Goal: Task Accomplishment & Management: Complete application form

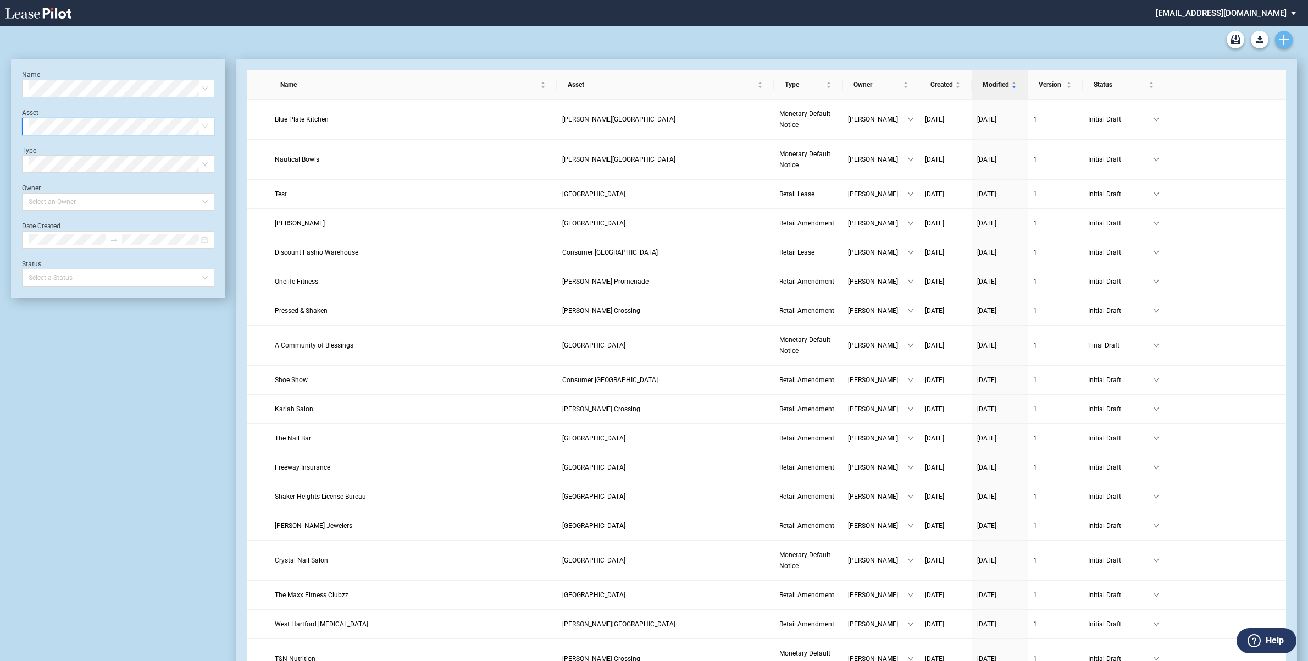
click at [1282, 41] on icon "Create new document" at bounding box center [1284, 40] width 10 height 10
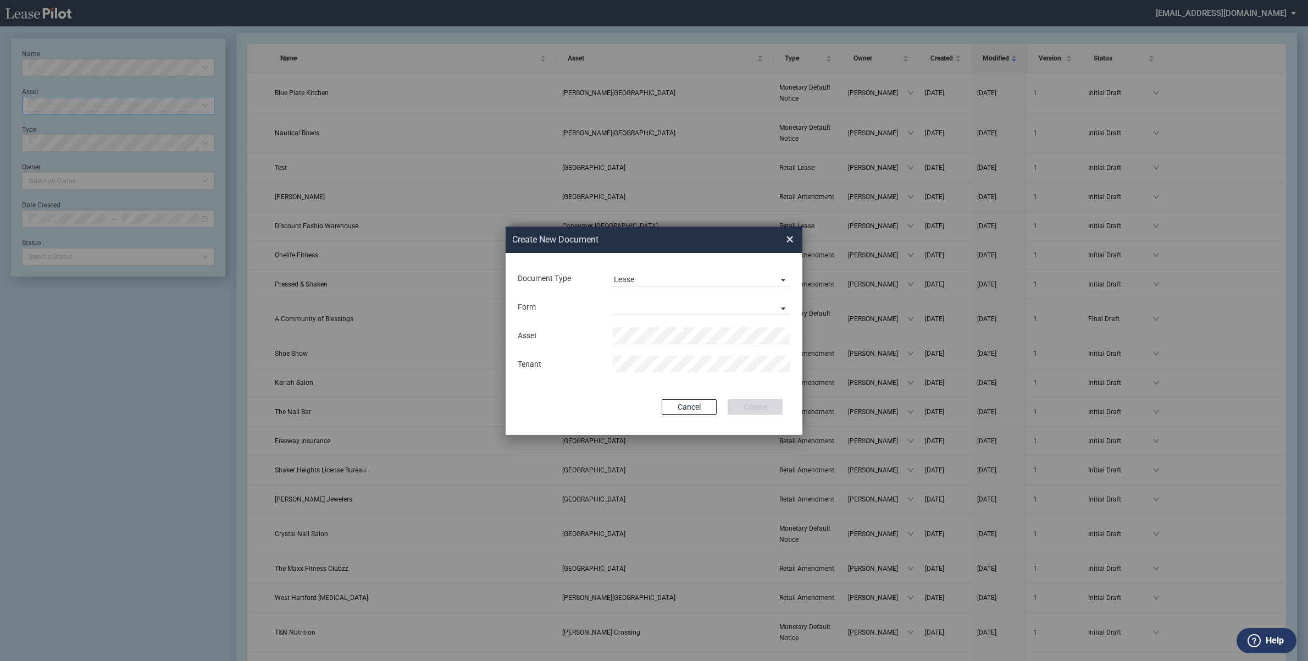
click at [628, 295] on div "Form Retail Lease Monetary Default Notice" at bounding box center [654, 306] width 275 height 29
click at [786, 303] on md-select "Retail Lease Monetary Default Notice" at bounding box center [702, 306] width 178 height 16
click at [686, 307] on md-option "Retail Lease" at bounding box center [702, 308] width 195 height 26
click at [691, 320] on div "Document Type Lease Lease Amendment Deal Type Retail Deal Type Retail Form Reta…" at bounding box center [654, 344] width 297 height 182
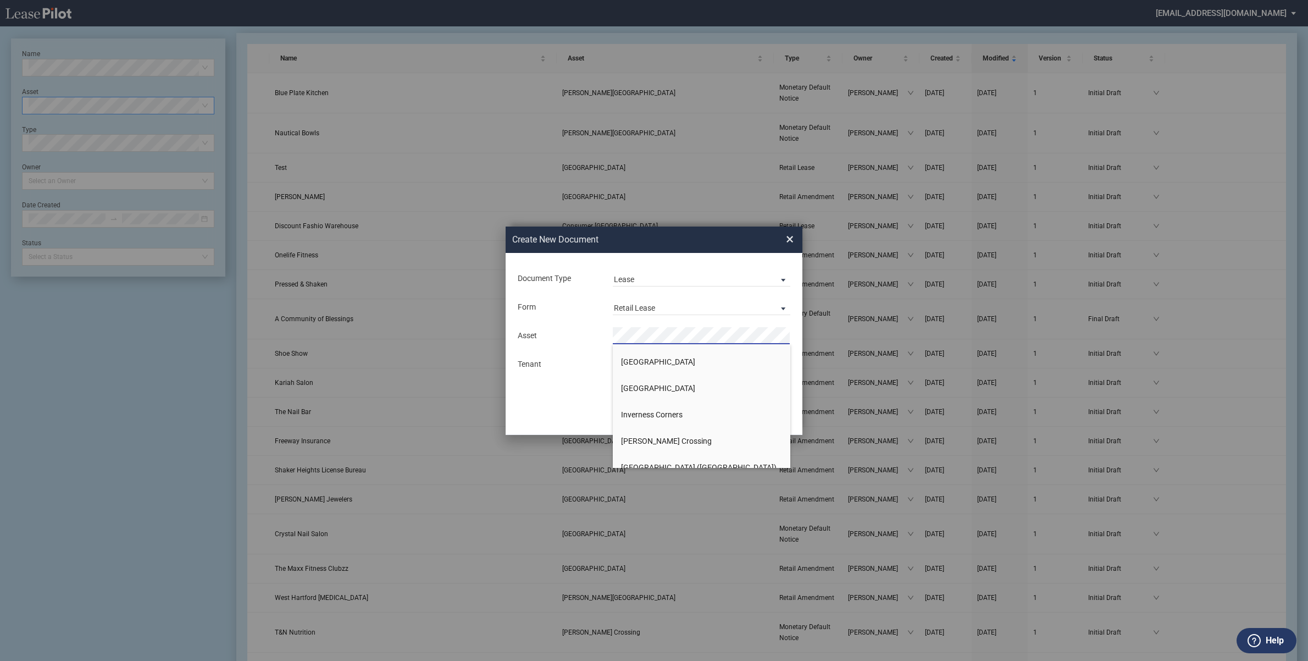
scroll to position [481, 0]
click at [649, 431] on span "[GEOGRAPHIC_DATA]" at bounding box center [658, 430] width 74 height 9
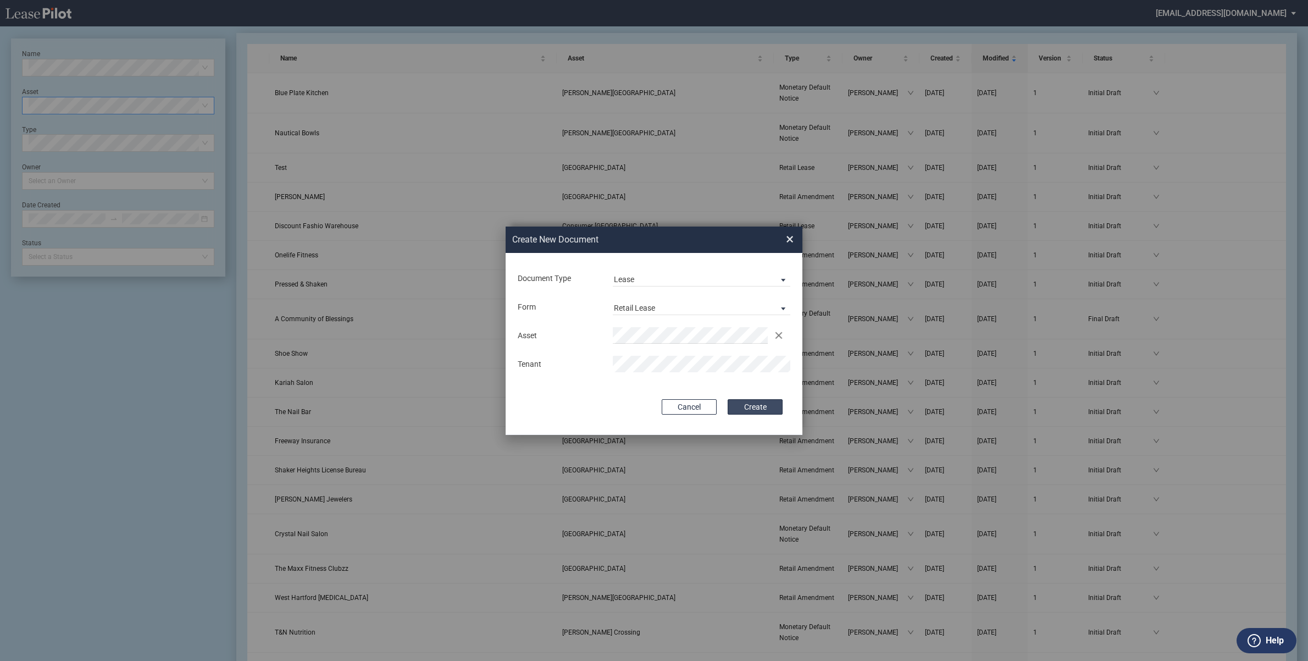
click at [760, 408] on button "Create" at bounding box center [755, 406] width 55 height 15
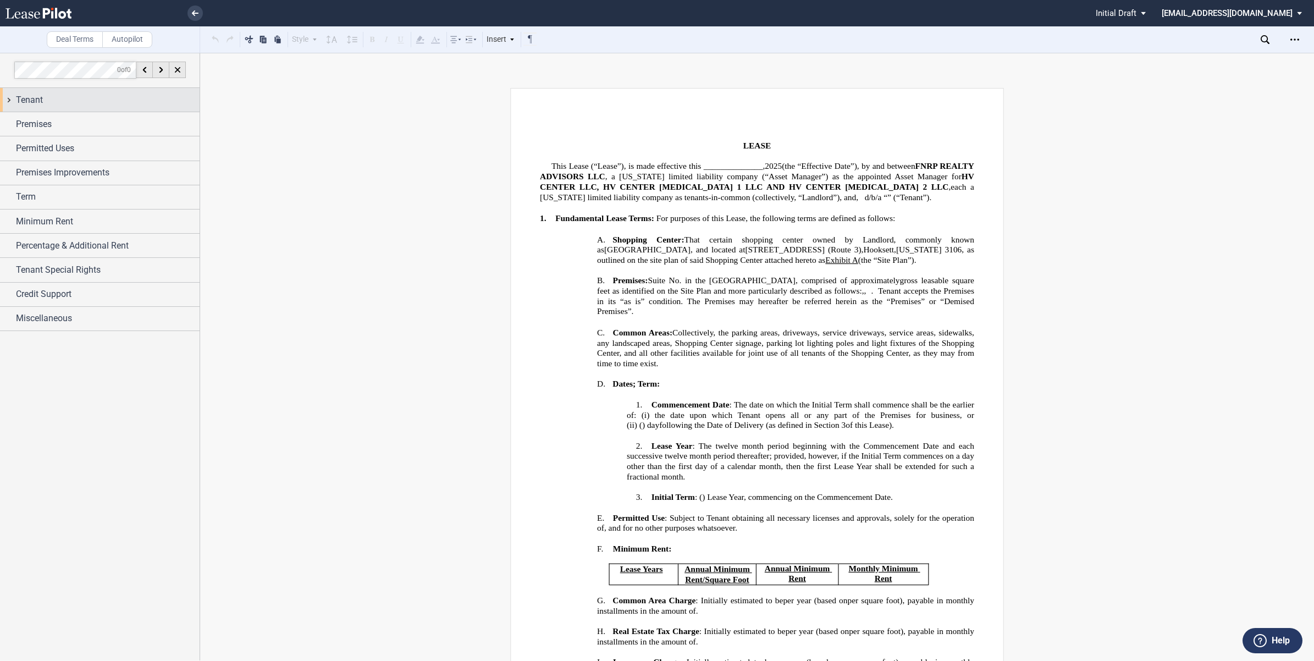
click at [8, 95] on div "Tenant" at bounding box center [100, 100] width 200 height 24
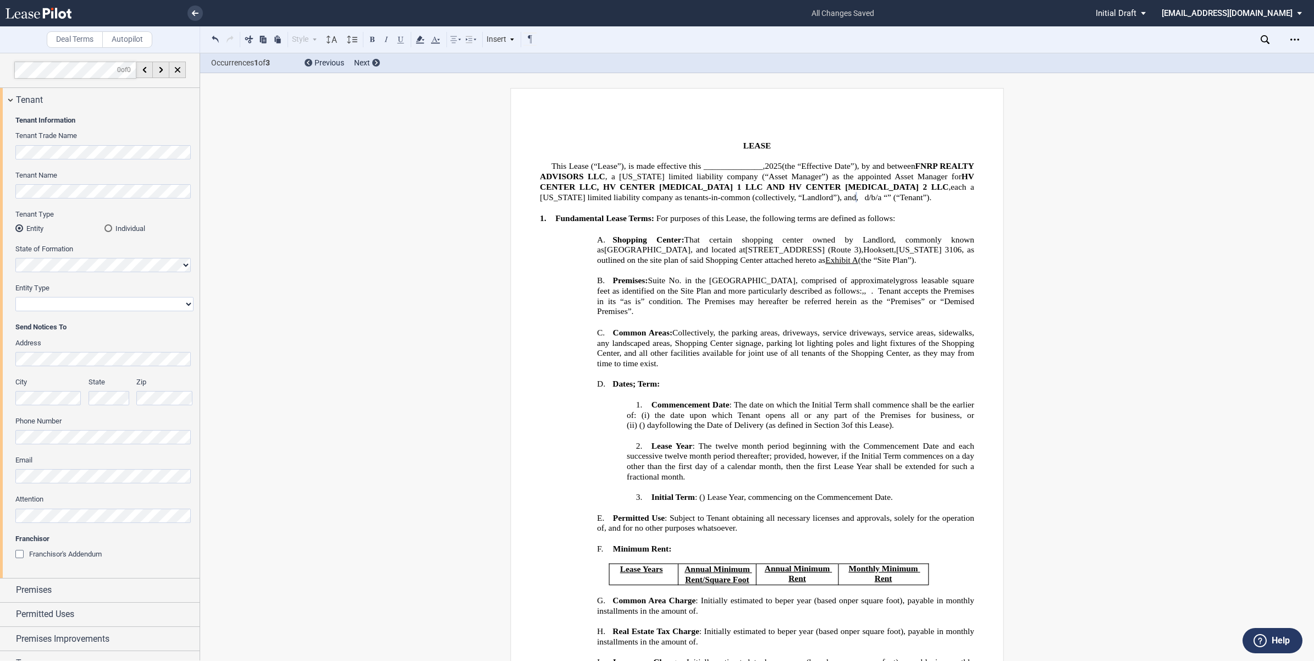
click at [179, 301] on select "Corporation Limited Liability Company General Partnership Limited Partnership O…" at bounding box center [104, 304] width 178 height 14
select select "limited liability company"
click at [15, 297] on select "Corporation Limited Liability Company General Partnership Limited Partnership O…" at bounding box center [104, 304] width 178 height 14
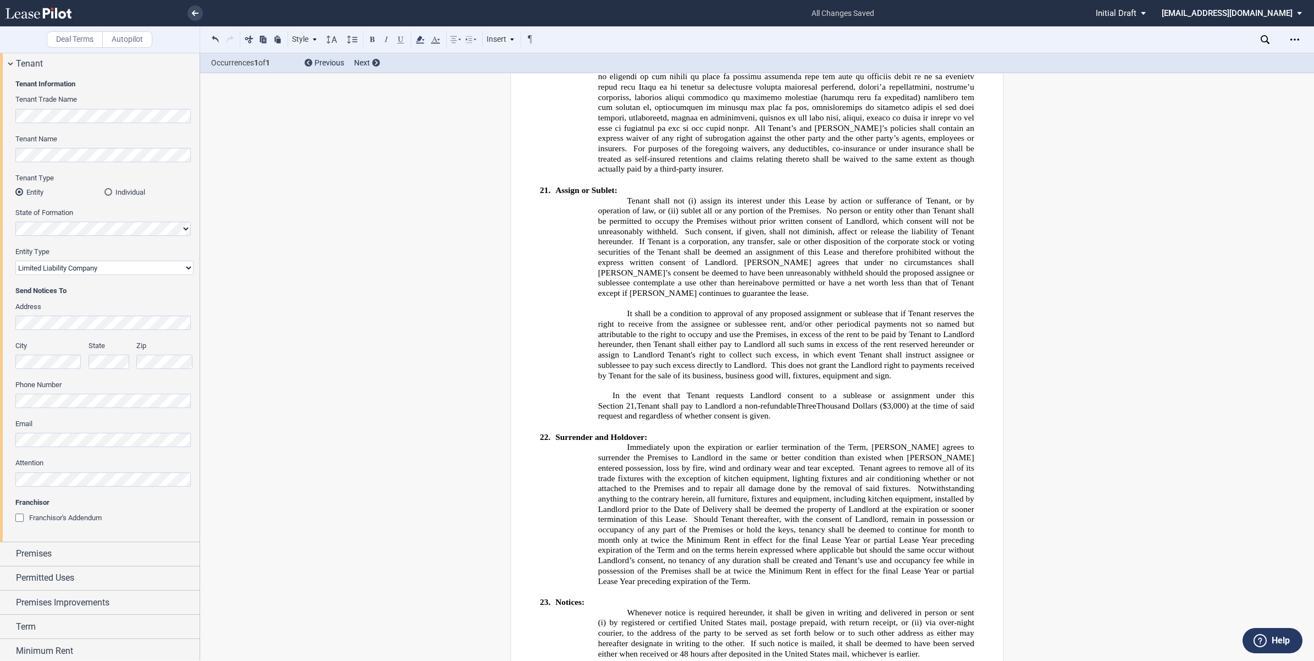
scroll to position [137, 0]
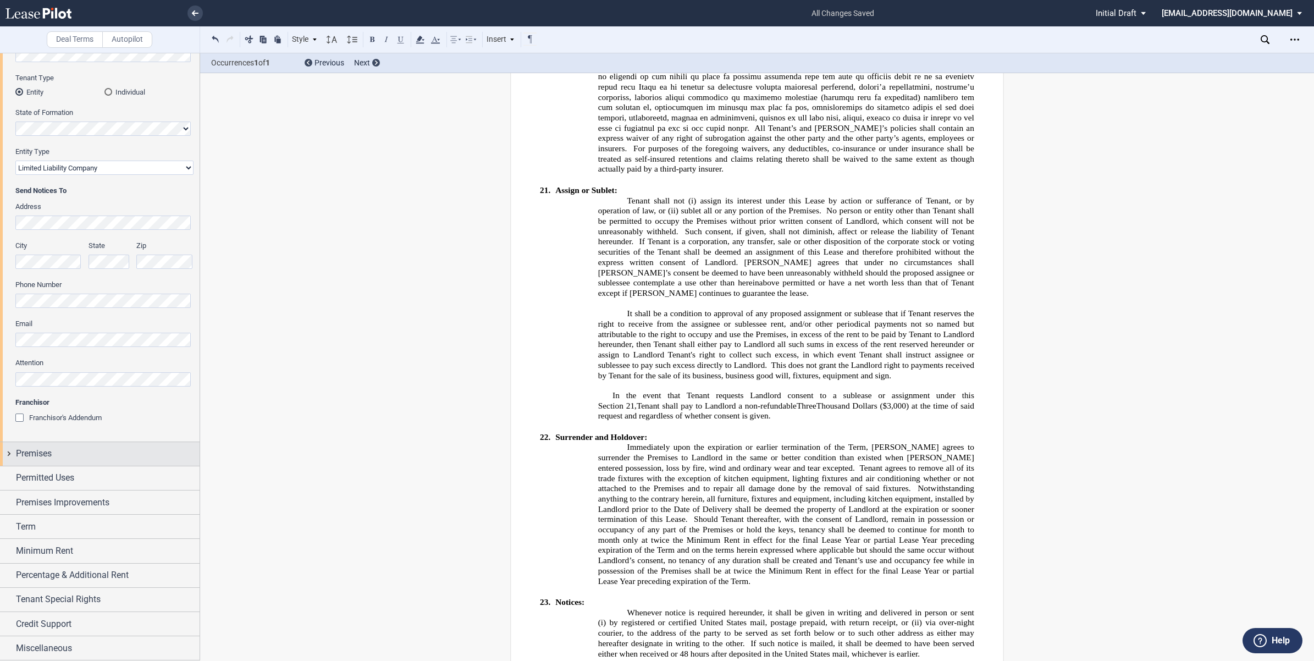
click at [9, 453] on div "Premises" at bounding box center [100, 454] width 200 height 24
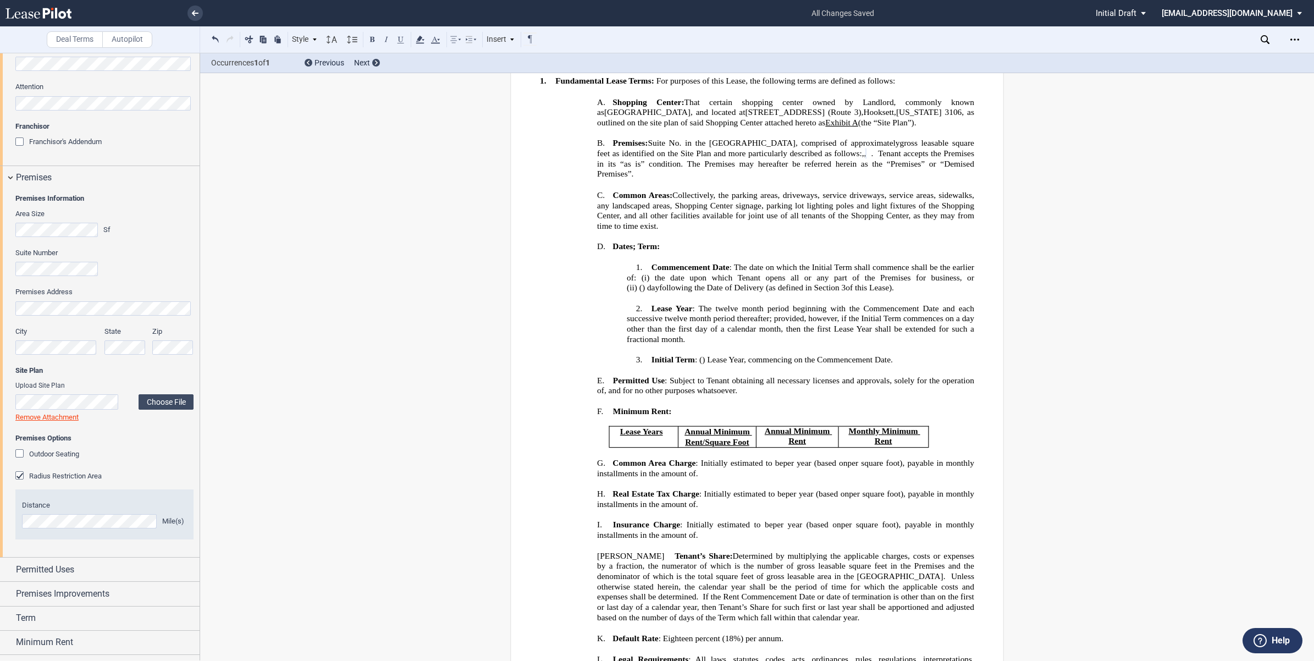
scroll to position [438, 0]
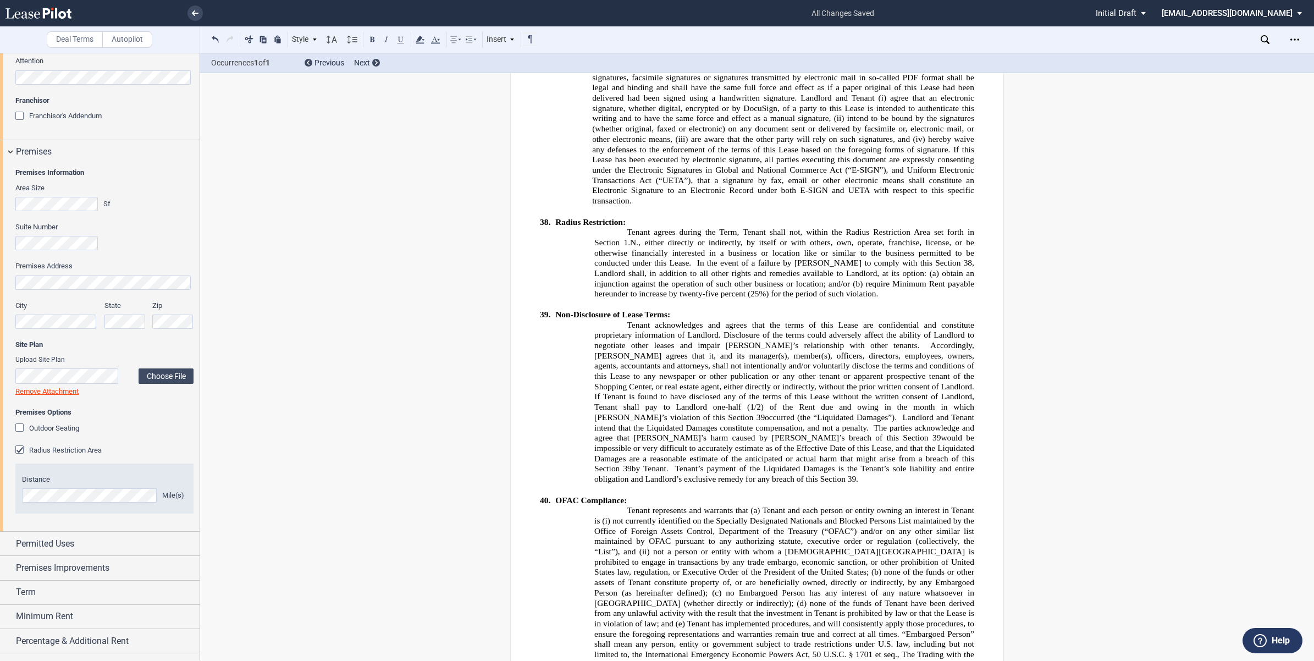
scroll to position [9568, 0]
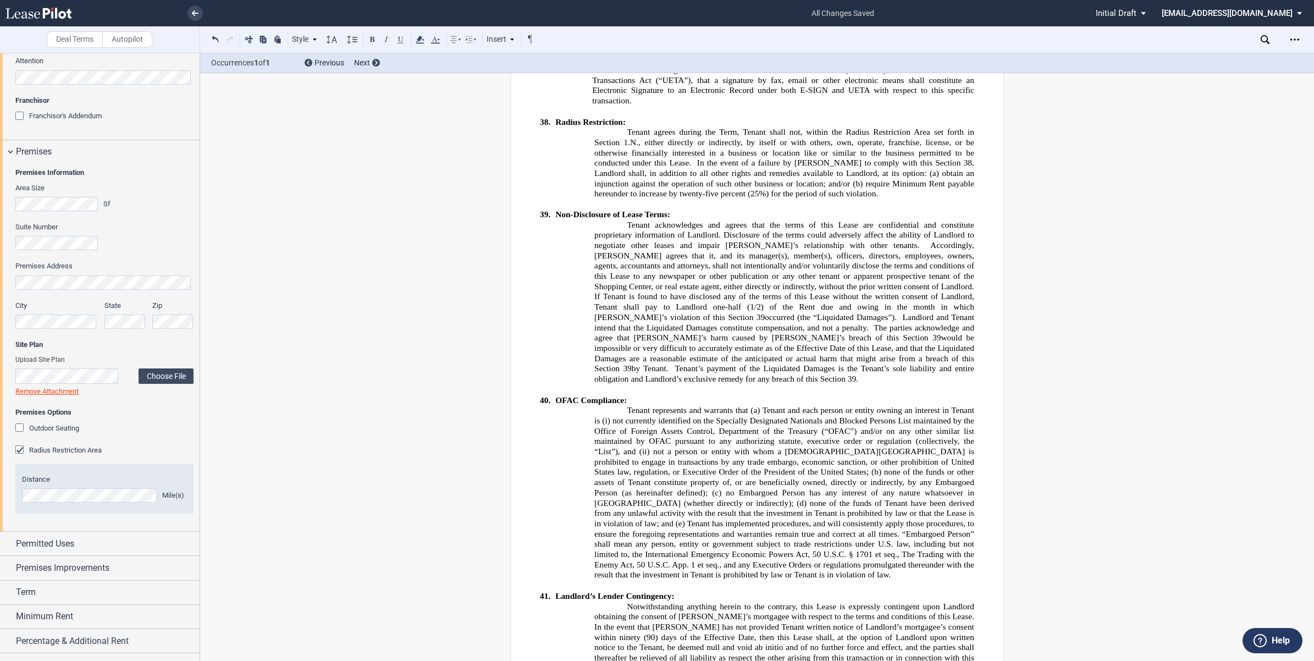
click at [278, 38] on button at bounding box center [277, 38] width 13 height 13
drag, startPoint x: 755, startPoint y: 414, endPoint x: 533, endPoint y: 408, distance: 221.6
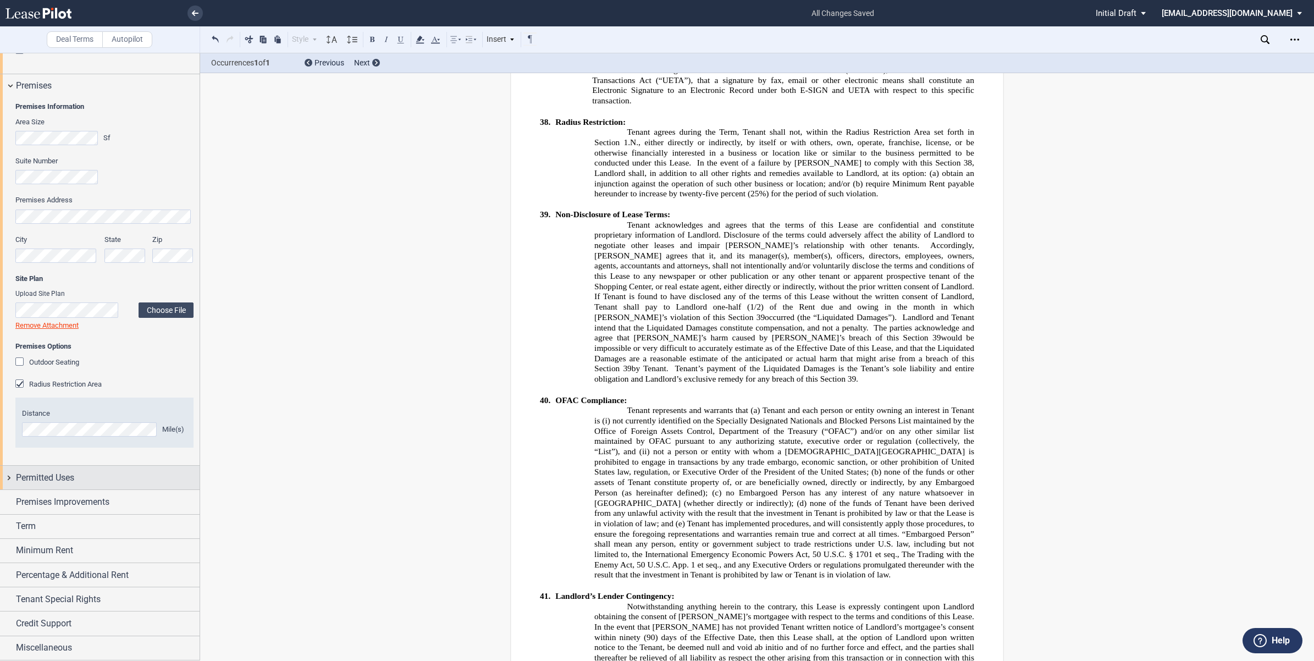
click at [6, 474] on div "Permitted Uses" at bounding box center [100, 478] width 200 height 24
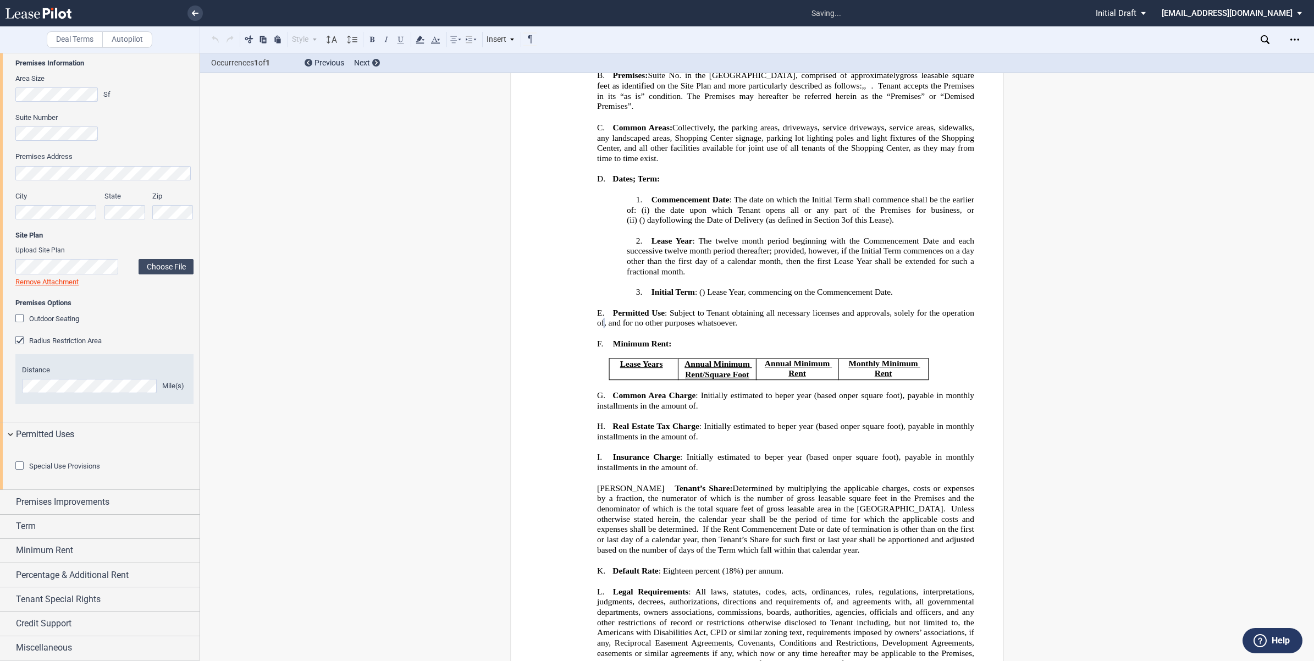
scroll to position [205, 0]
click at [143, 474] on editor-control "Special Use Provisions" at bounding box center [104, 472] width 178 height 22
click at [10, 501] on div "Premises Improvements" at bounding box center [100, 502] width 200 height 24
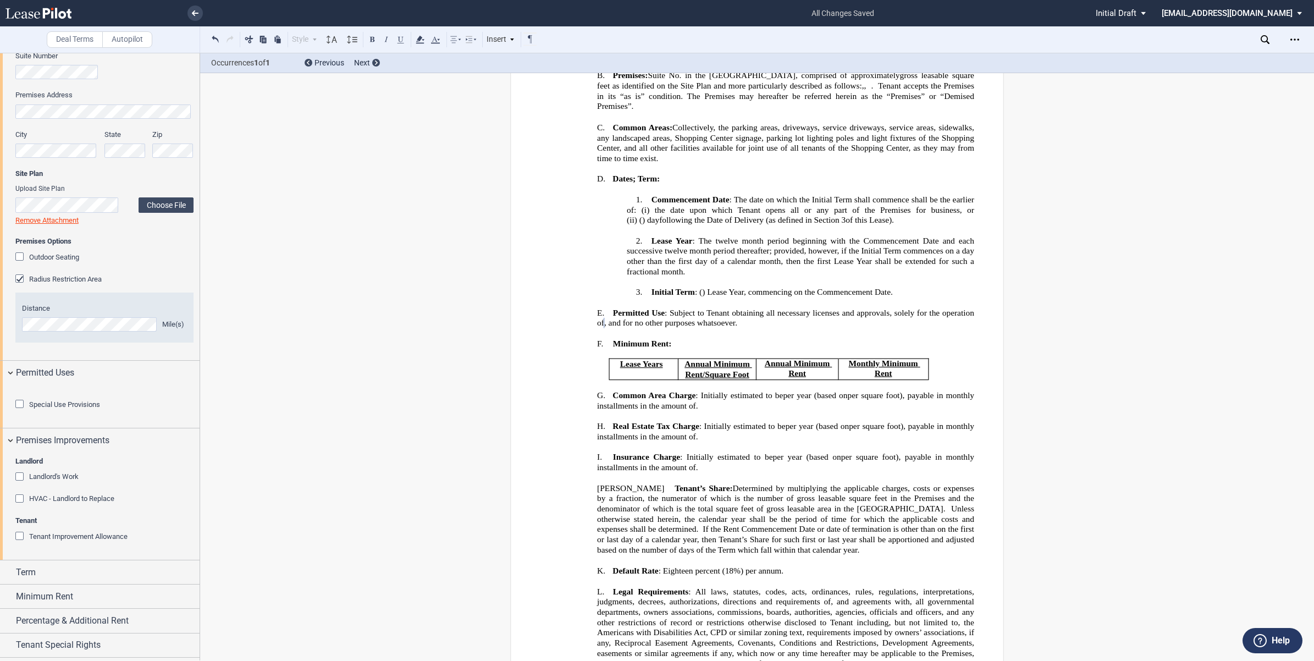
drag, startPoint x: 203, startPoint y: 496, endPoint x: 205, endPoint y: 528, distance: 31.9
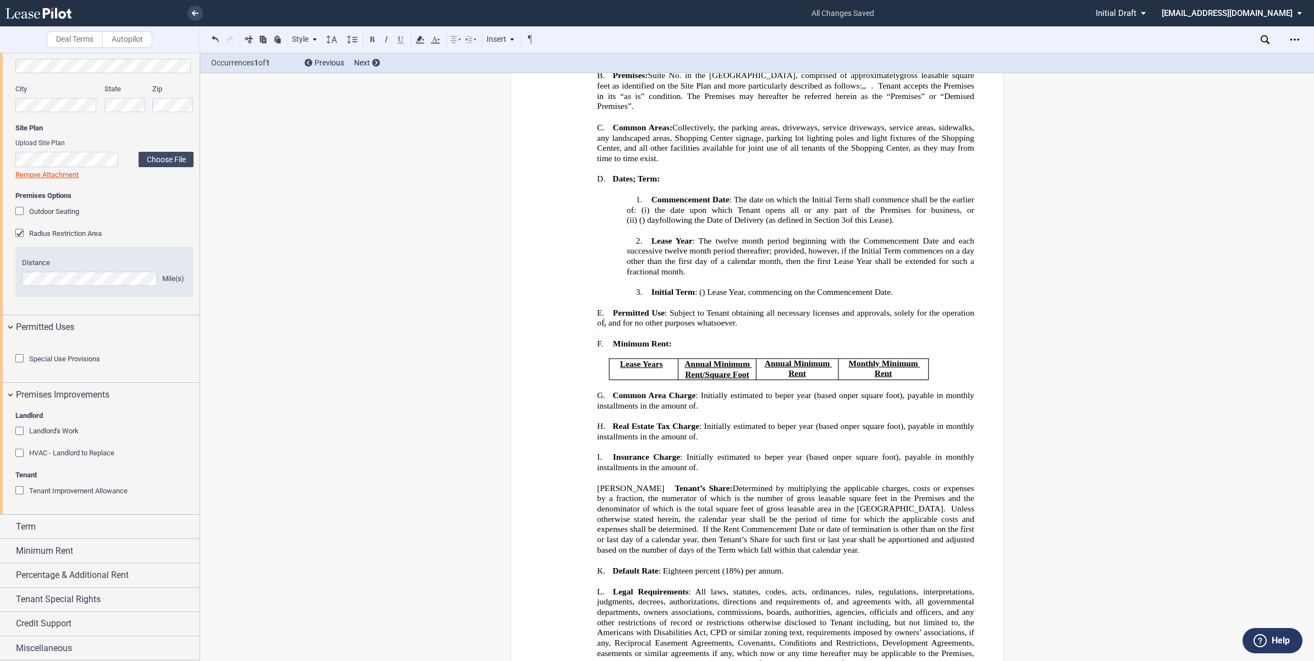
scroll to position [716, 0]
click at [5, 524] on div "Term" at bounding box center [100, 526] width 200 height 24
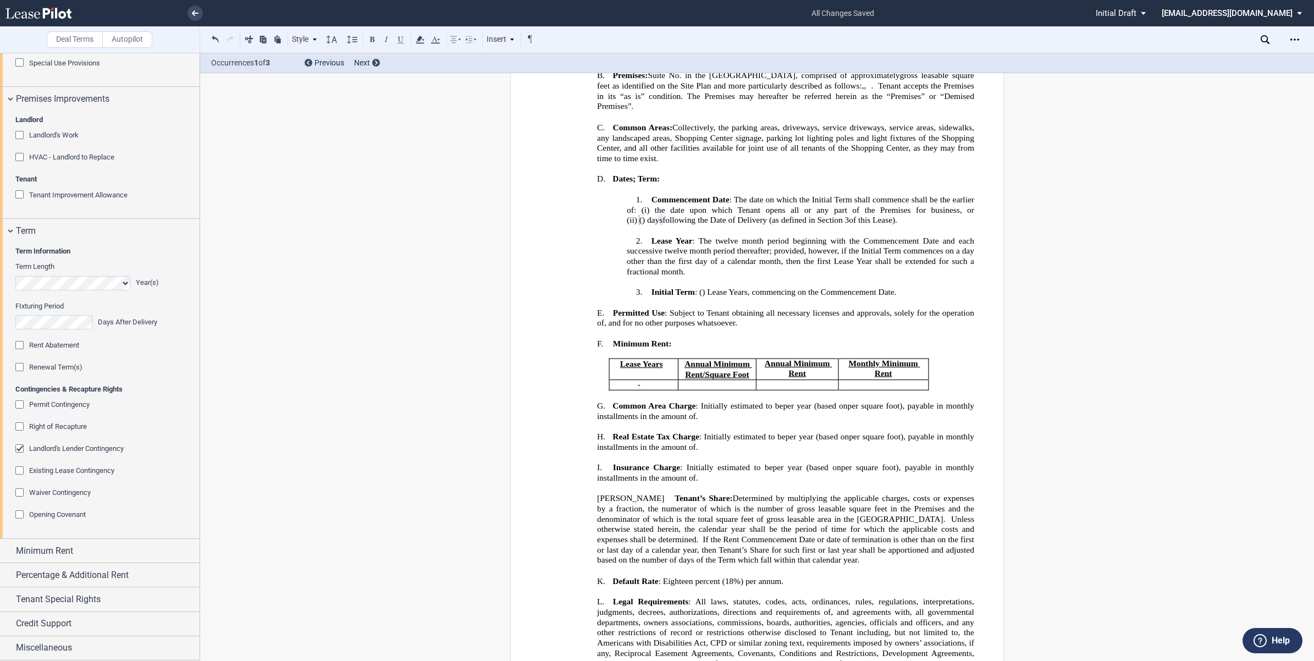
scroll to position [1012, 0]
click at [18, 490] on div "Waiver Contingency" at bounding box center [20, 493] width 11 height 11
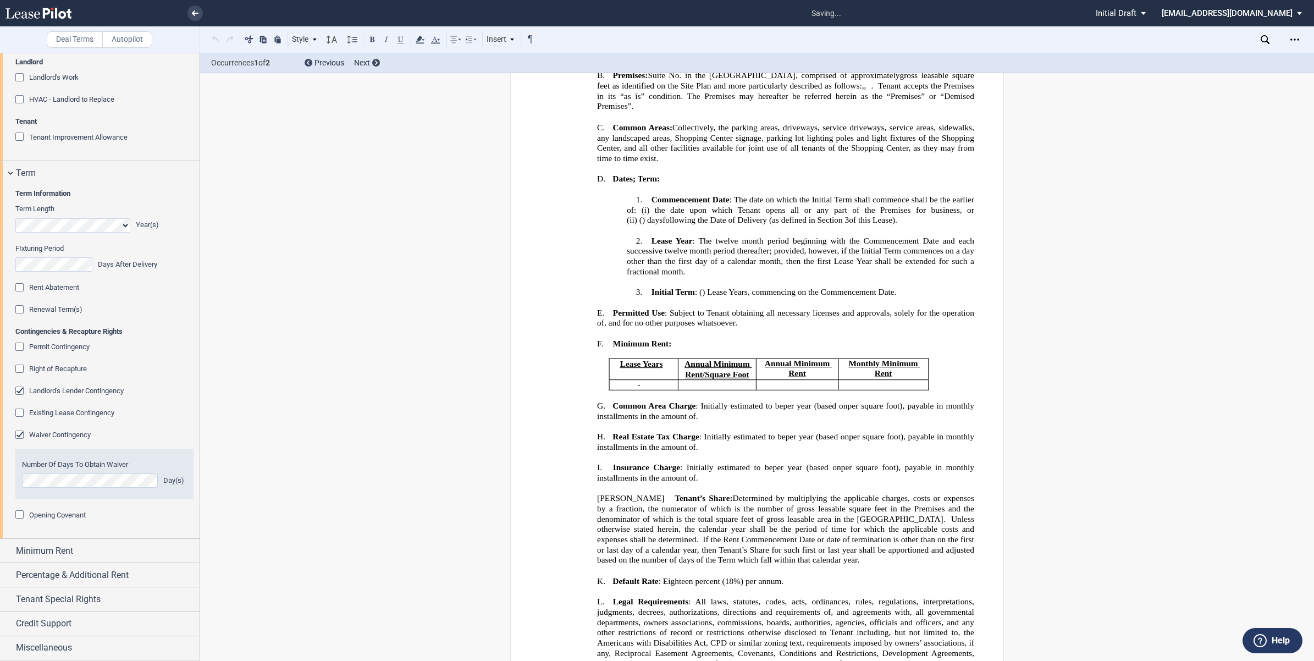
scroll to position [645, 0]
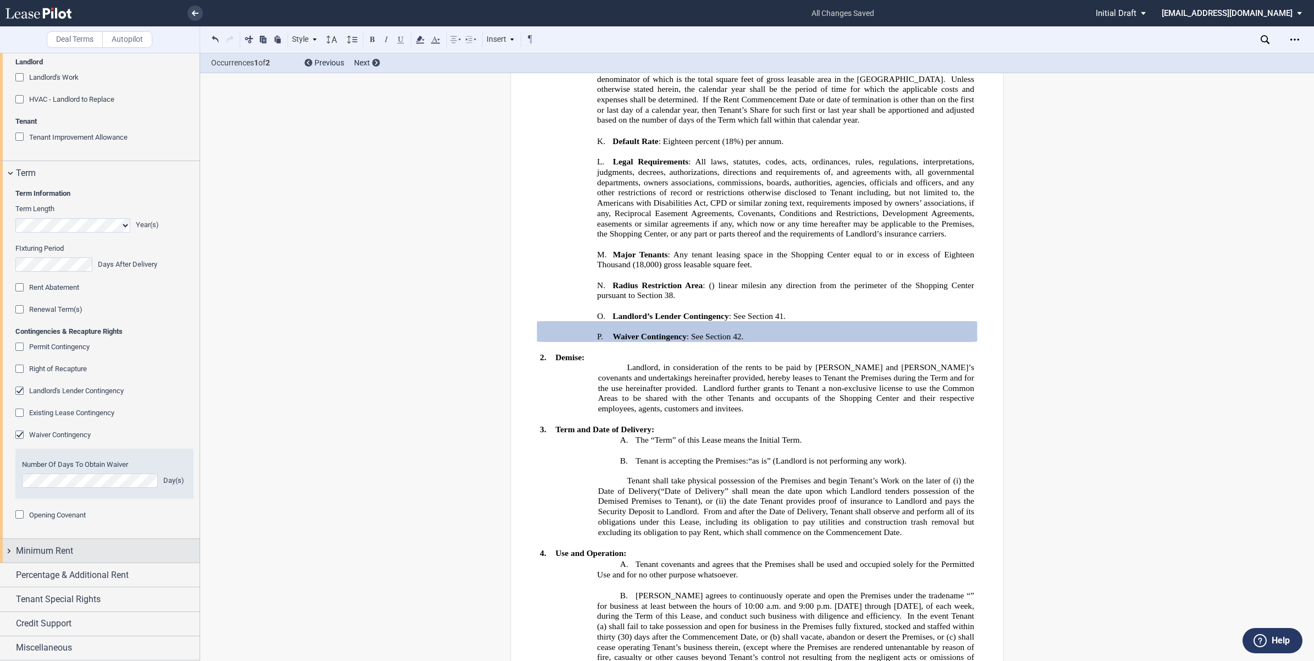
click at [7, 548] on div "Minimum Rent" at bounding box center [100, 551] width 200 height 24
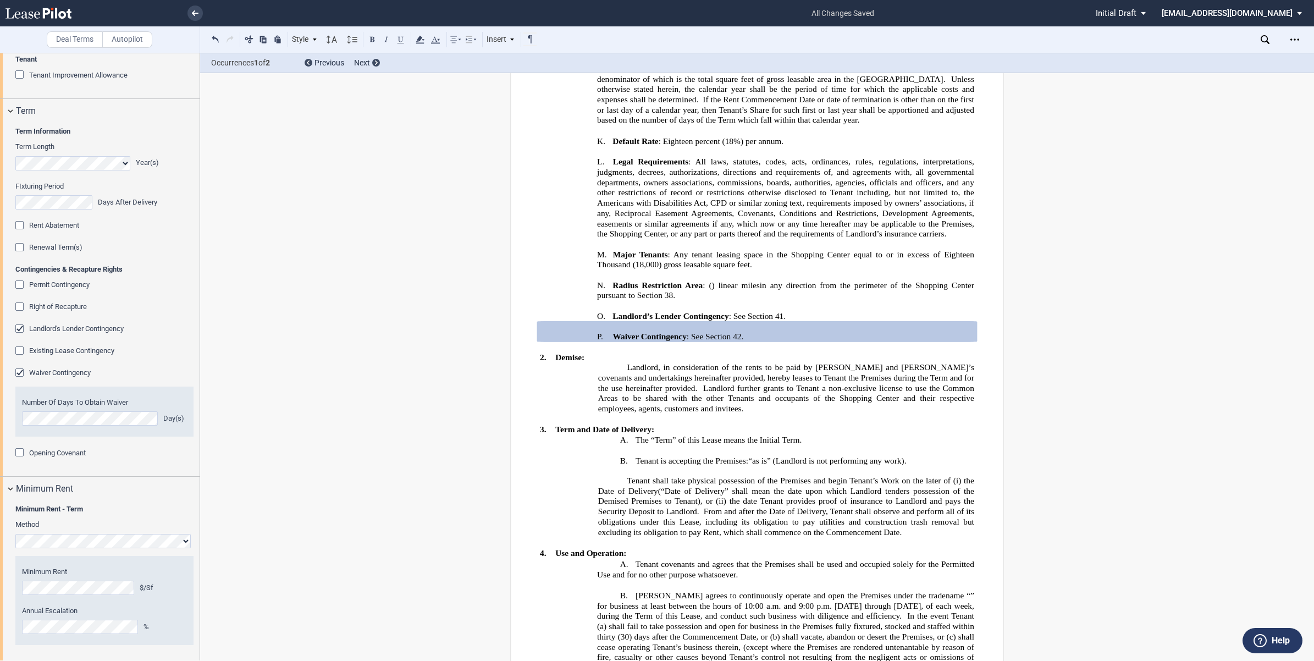
drag, startPoint x: 200, startPoint y: 514, endPoint x: 207, endPoint y: 633, distance: 118.9
click at [207, 633] on div "Deal Terms Autopilot Style 1. Section A. Subsection 1 A. Subsection 2 1. Subsec…" at bounding box center [657, 357] width 1314 height 608
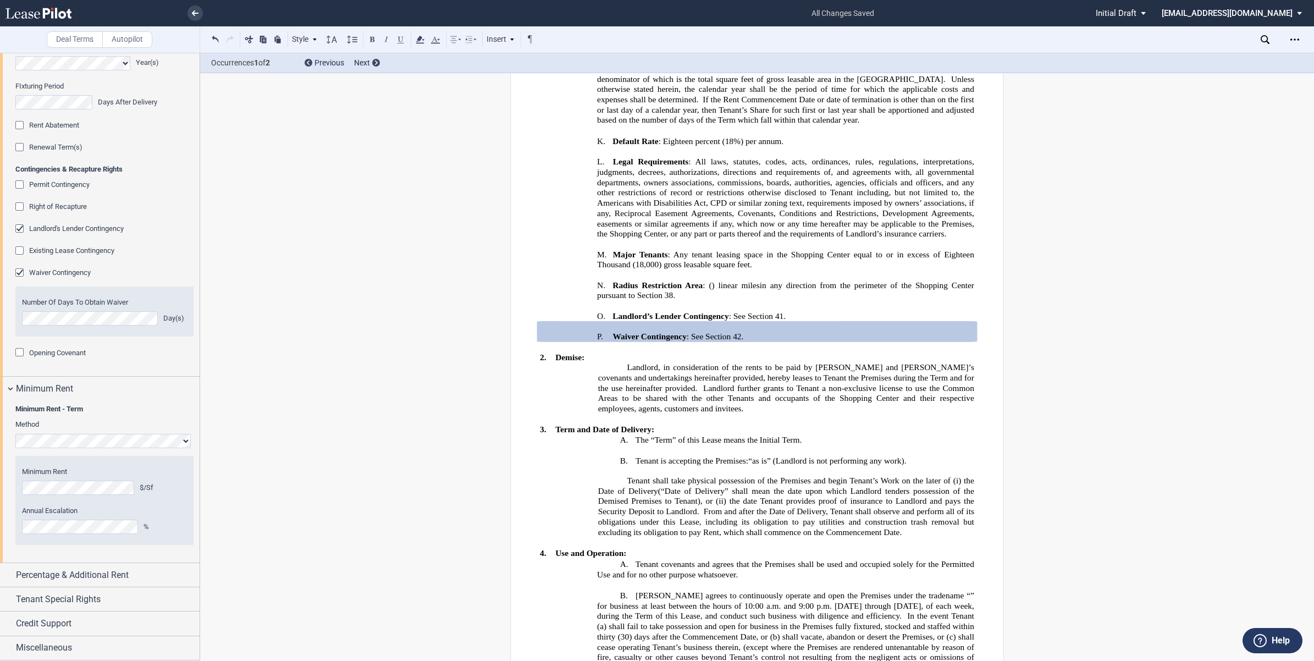
scroll to position [1232, 0]
drag, startPoint x: 199, startPoint y: 476, endPoint x: 193, endPoint y: 400, distance: 76.1
click at [193, 400] on div at bounding box center [100, 356] width 200 height 607
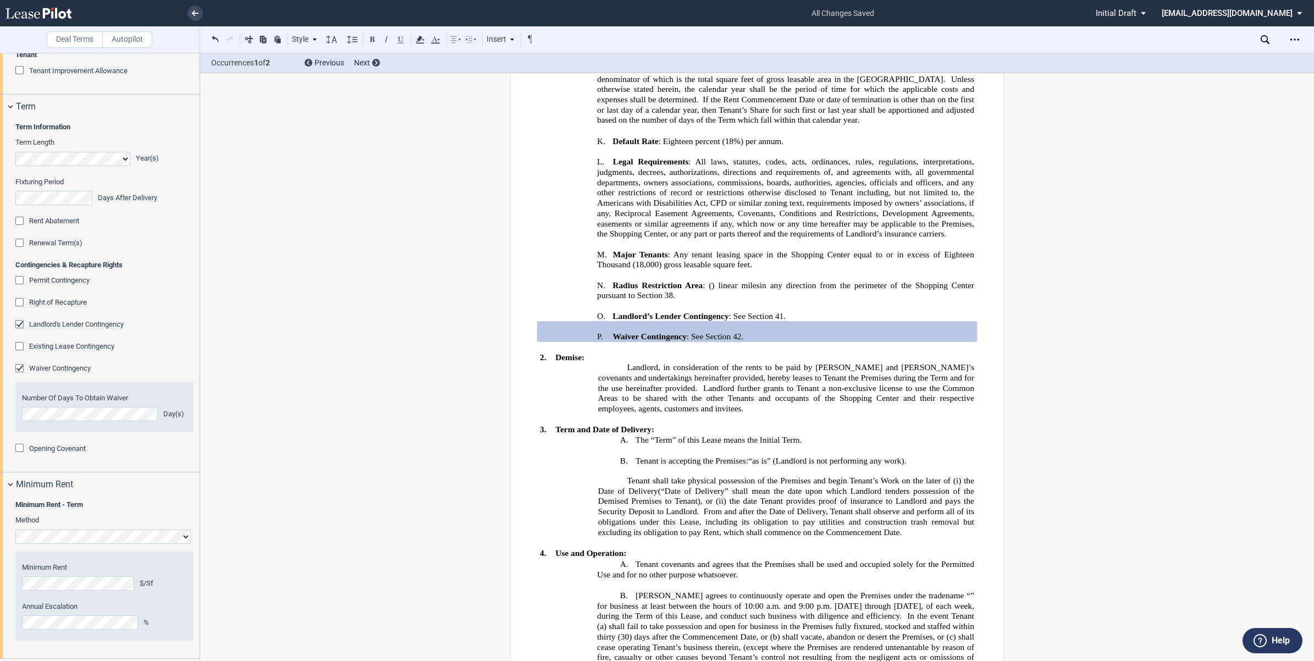
scroll to position [1070, 0]
click at [15, 233] on div "Rent Abatement" at bounding box center [20, 227] width 11 height 11
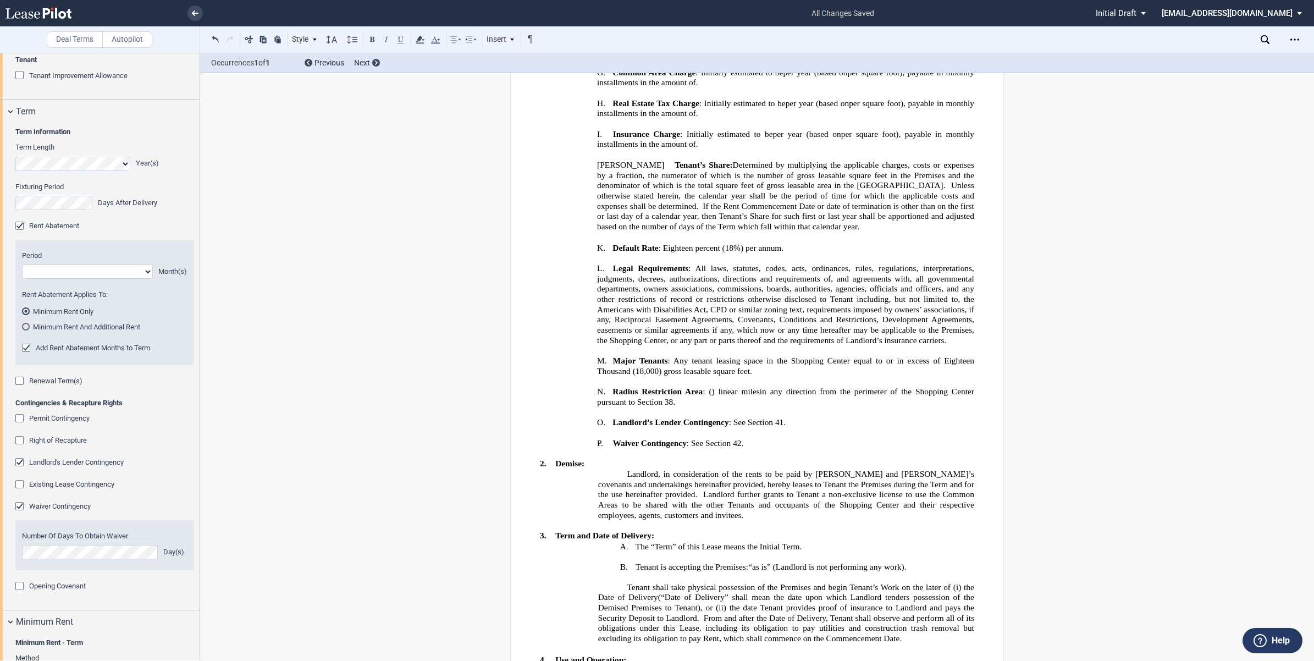
scroll to position [754, 0]
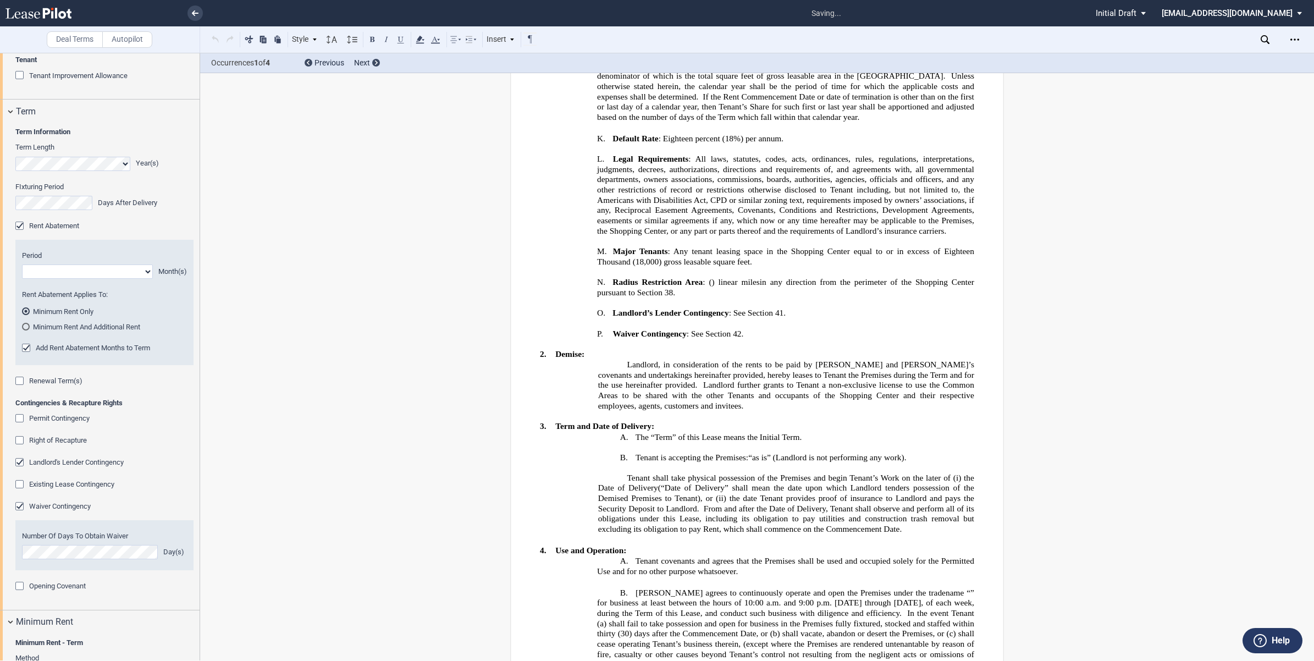
click at [143, 279] on select "1 2 3 4 5 6 7 8 9 10 11" at bounding box center [87, 271] width 131 height 14
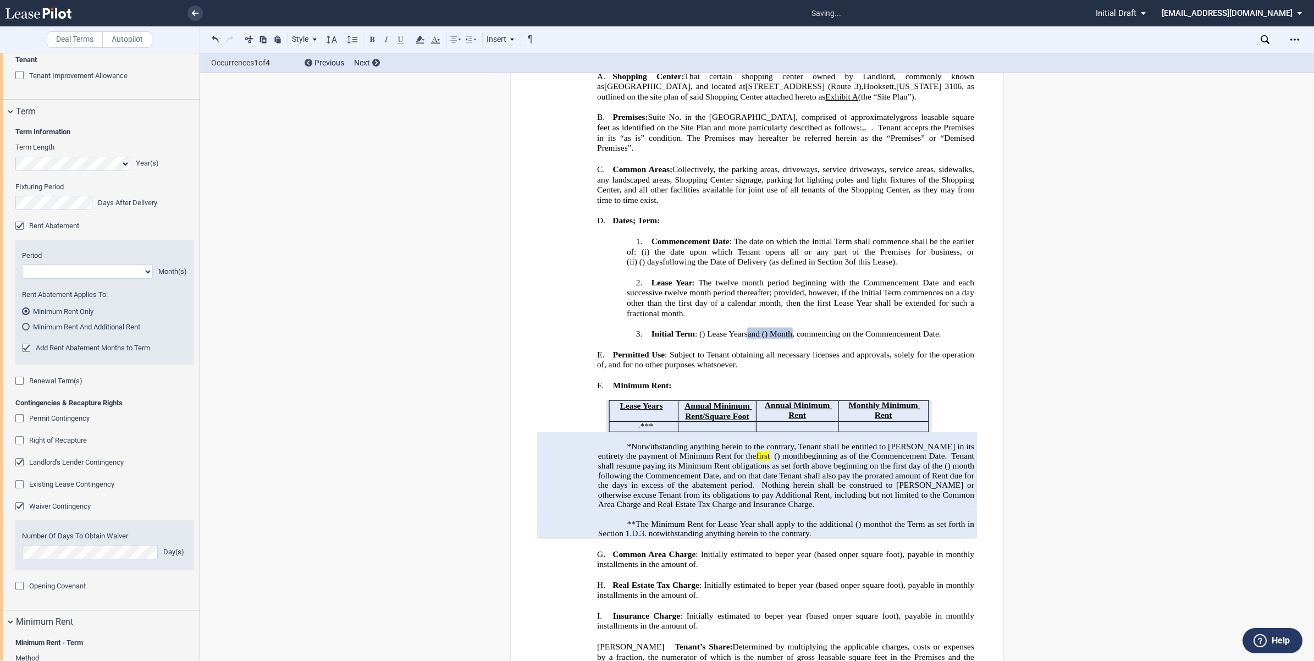
select select "number:2"
click at [22, 279] on select "1 2 3 4 5 6 7 8 9 10 11" at bounding box center [87, 271] width 131 height 14
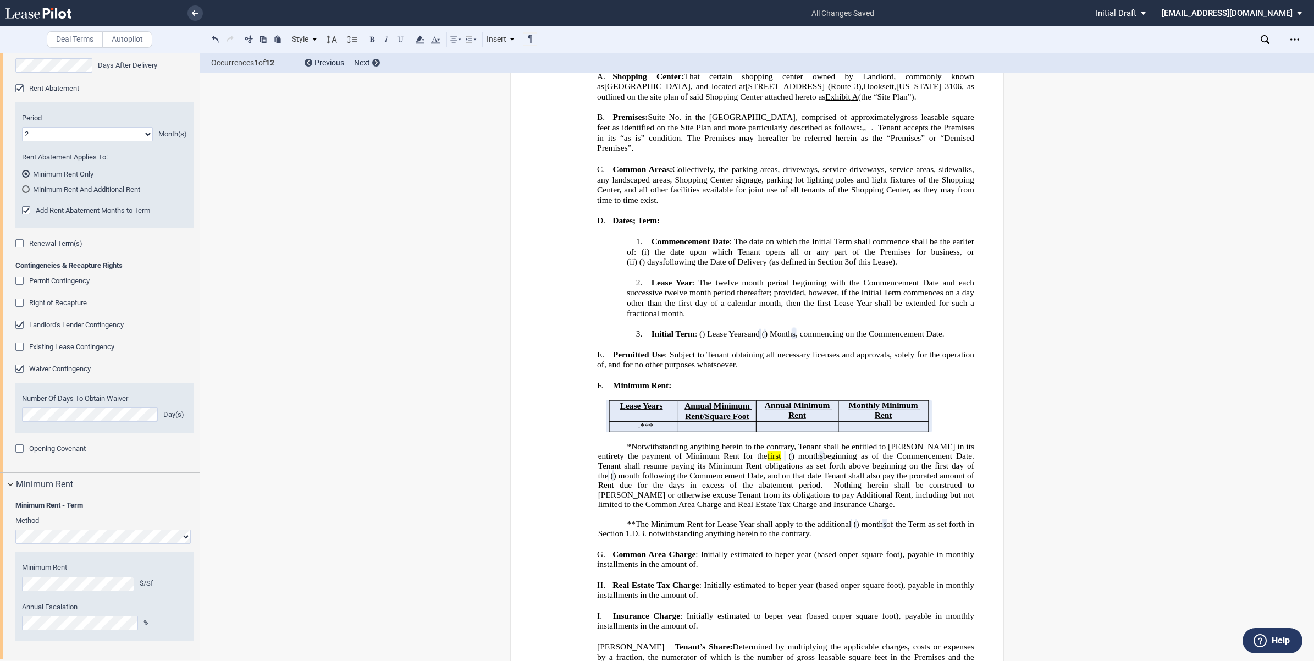
scroll to position [1365, 0]
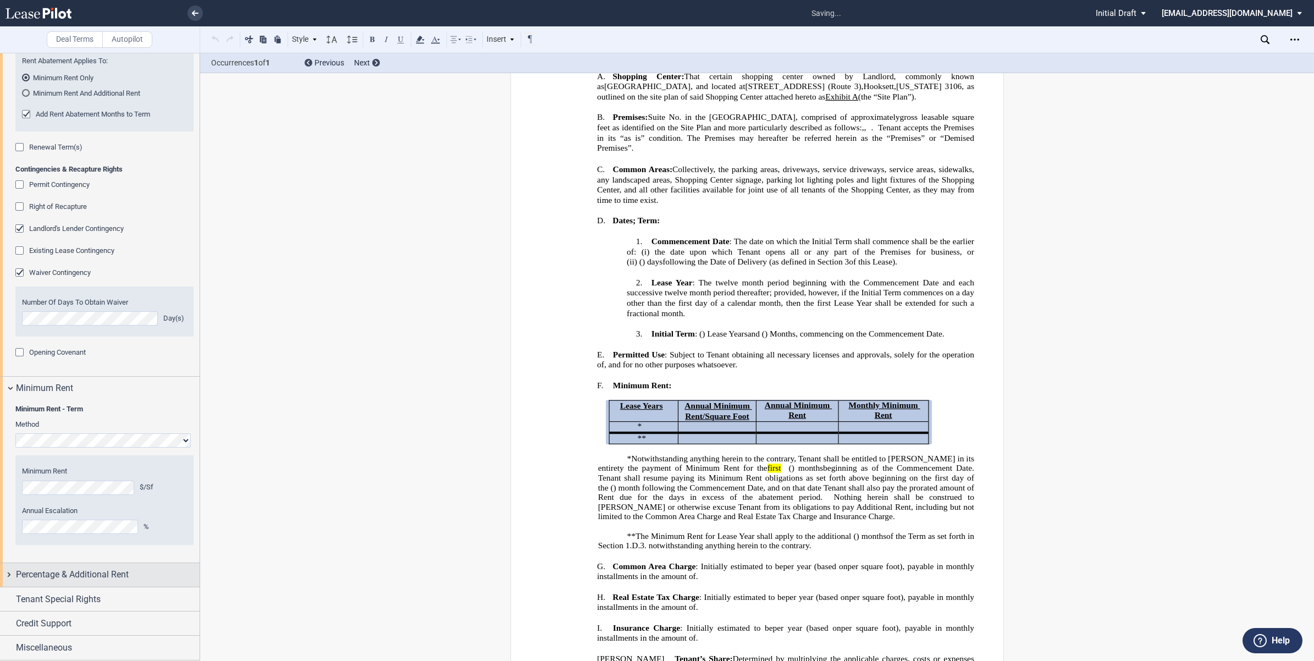
click at [149, 575] on div "Percentage & Additional Rent" at bounding box center [108, 574] width 184 height 13
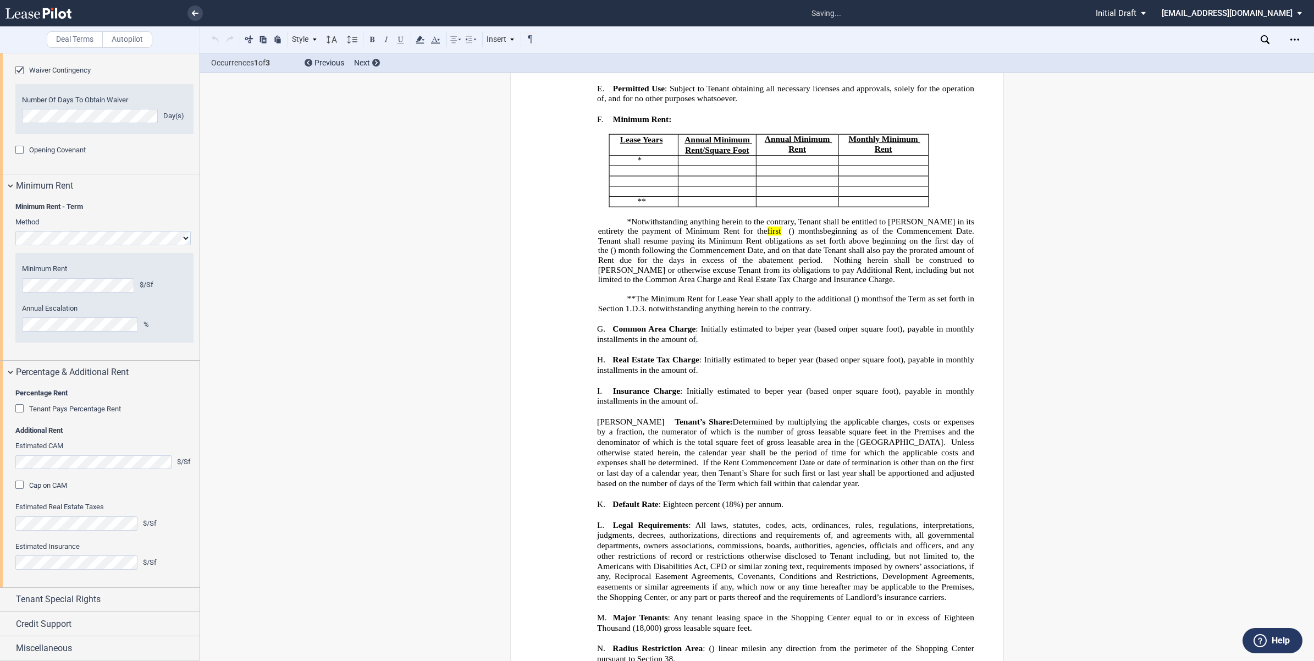
scroll to position [449, 0]
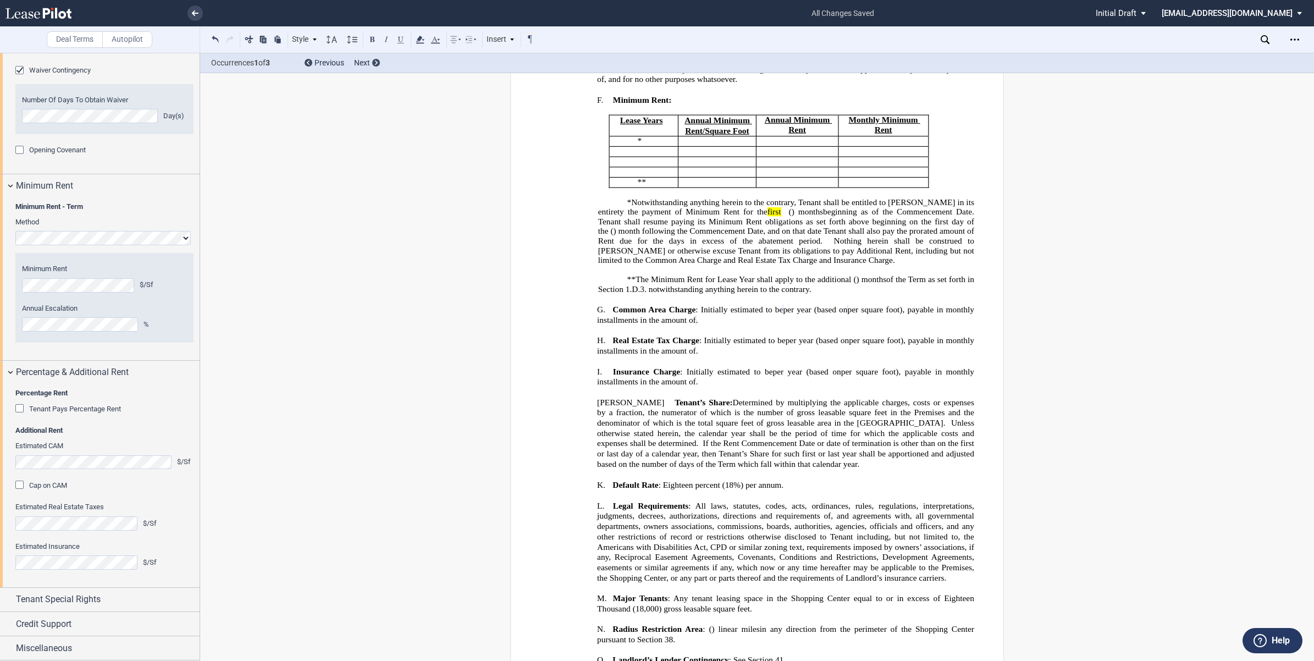
click at [23, 483] on div "Cap on CAM" at bounding box center [20, 485] width 11 height 11
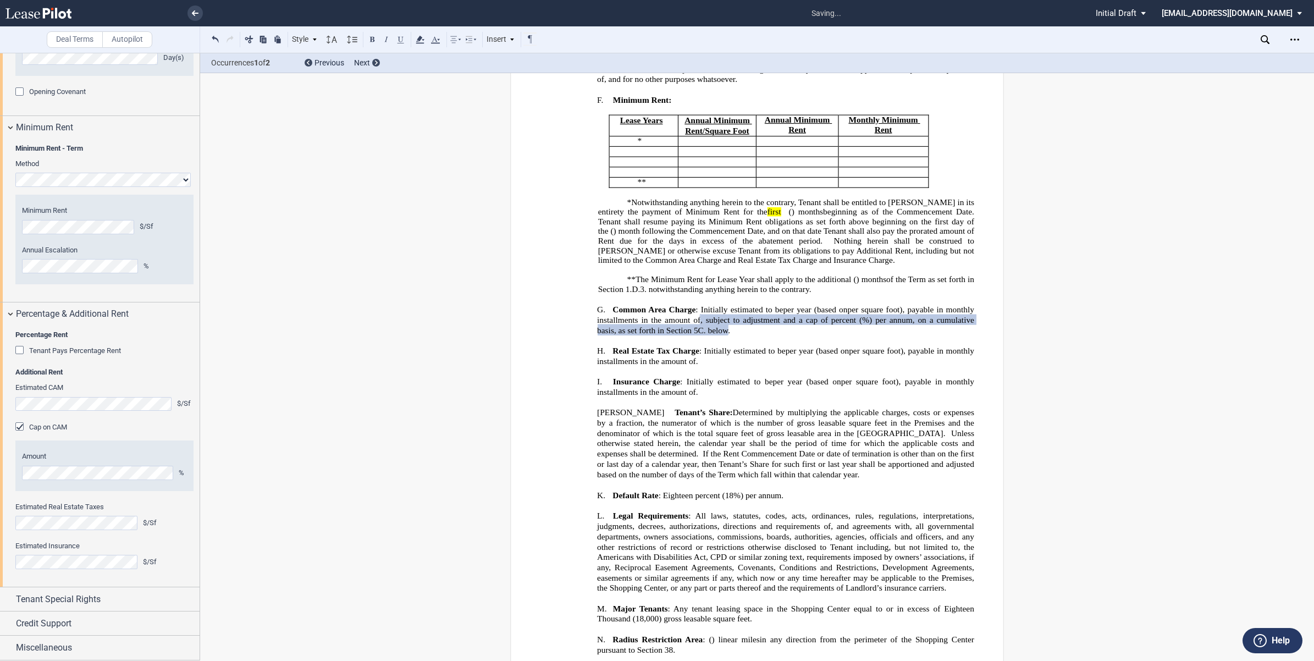
scroll to position [1625, 0]
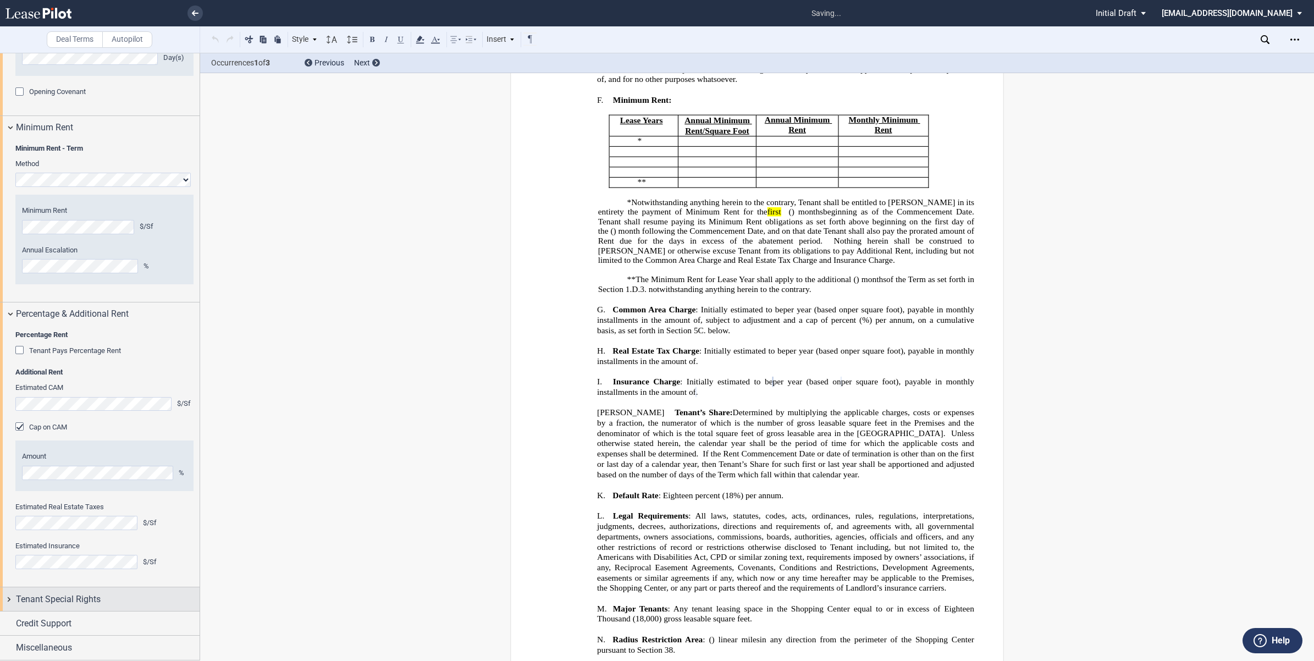
click at [149, 593] on div "Tenant Special Rights" at bounding box center [108, 599] width 184 height 13
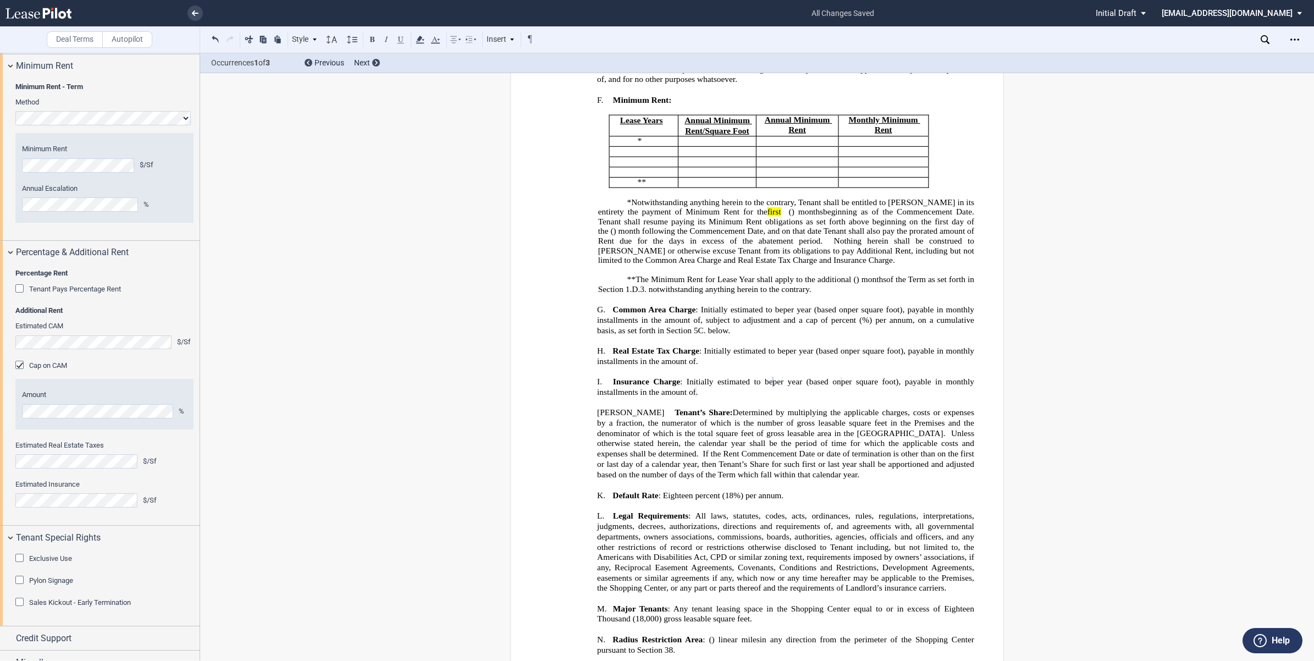
drag, startPoint x: 199, startPoint y: 580, endPoint x: 196, endPoint y: 655, distance: 74.3
click at [196, 655] on div at bounding box center [100, 356] width 200 height 607
click at [19, 565] on div "Exclusive Use" at bounding box center [20, 559] width 11 height 11
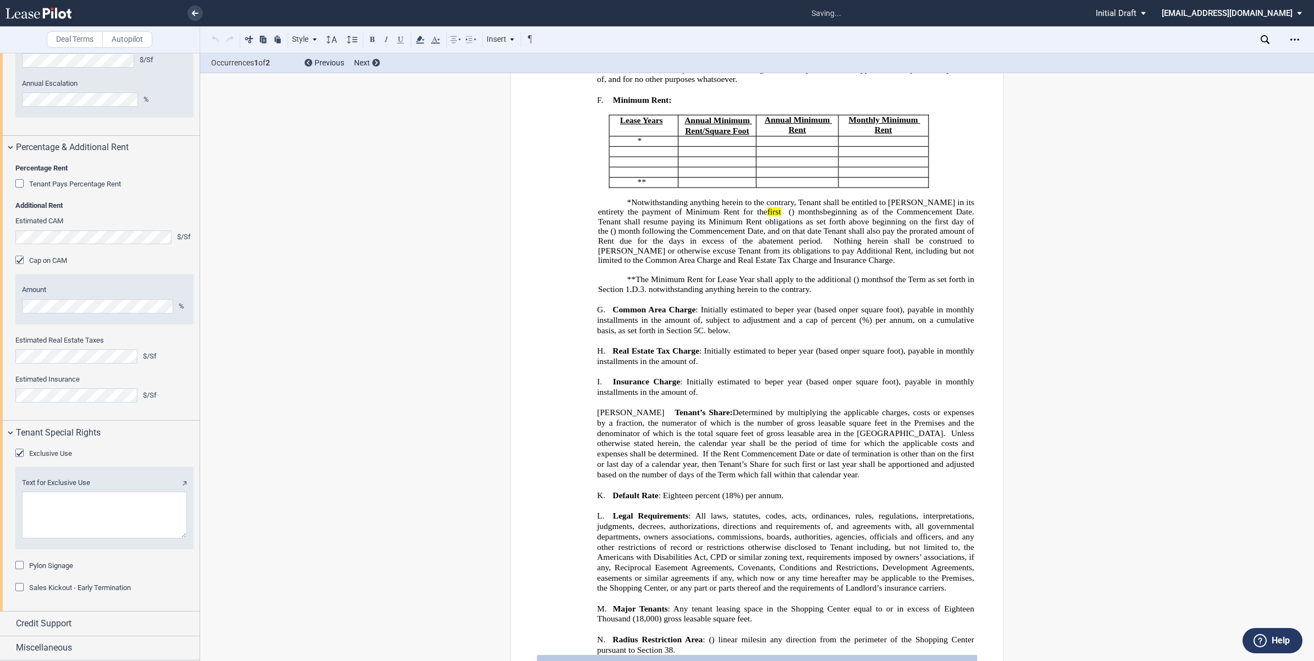
scroll to position [784, 0]
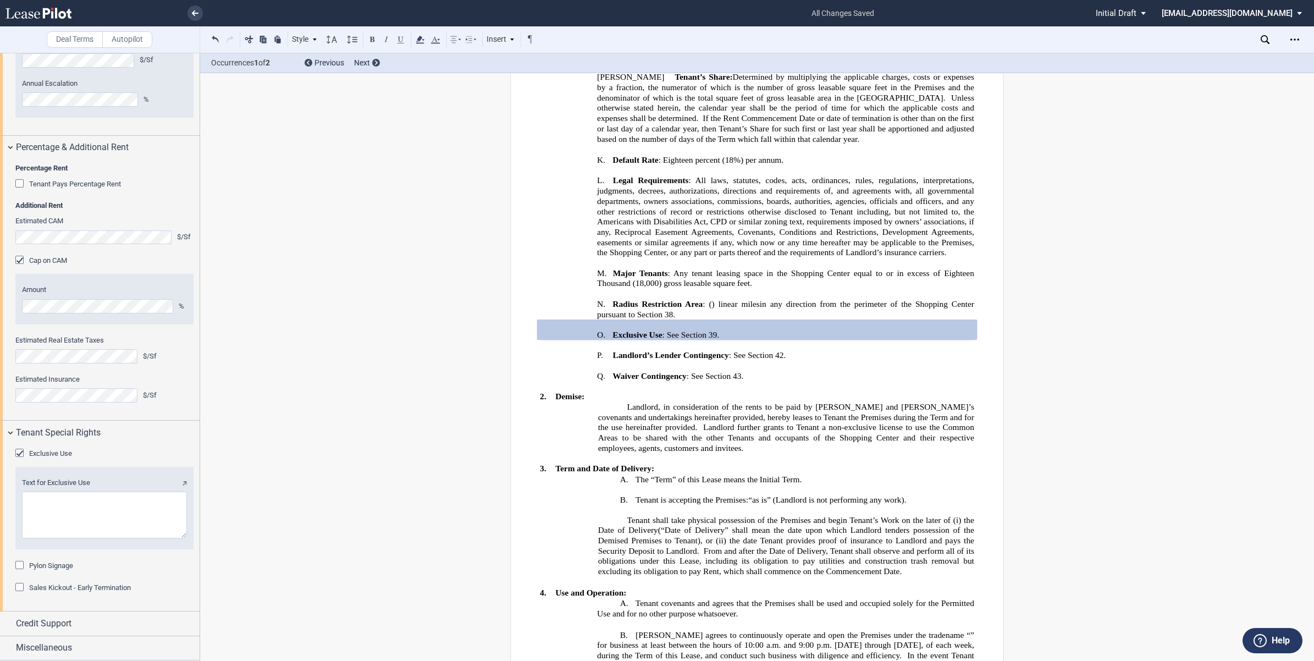
drag, startPoint x: 199, startPoint y: 519, endPoint x: 203, endPoint y: 469, distance: 50.8
click at [203, 469] on div "Deal Terms Autopilot Style 1. Section A. Subsection 1 A. Subsection 2 1. Subsec…" at bounding box center [657, 357] width 1314 height 608
click at [194, 505] on div "Exclusive Use Text for Exclusive Use Pylon Signage Pylon Sign Exhibit Choose Fi…" at bounding box center [100, 527] width 200 height 167
drag, startPoint x: 196, startPoint y: 500, endPoint x: 184, endPoint y: 399, distance: 101.8
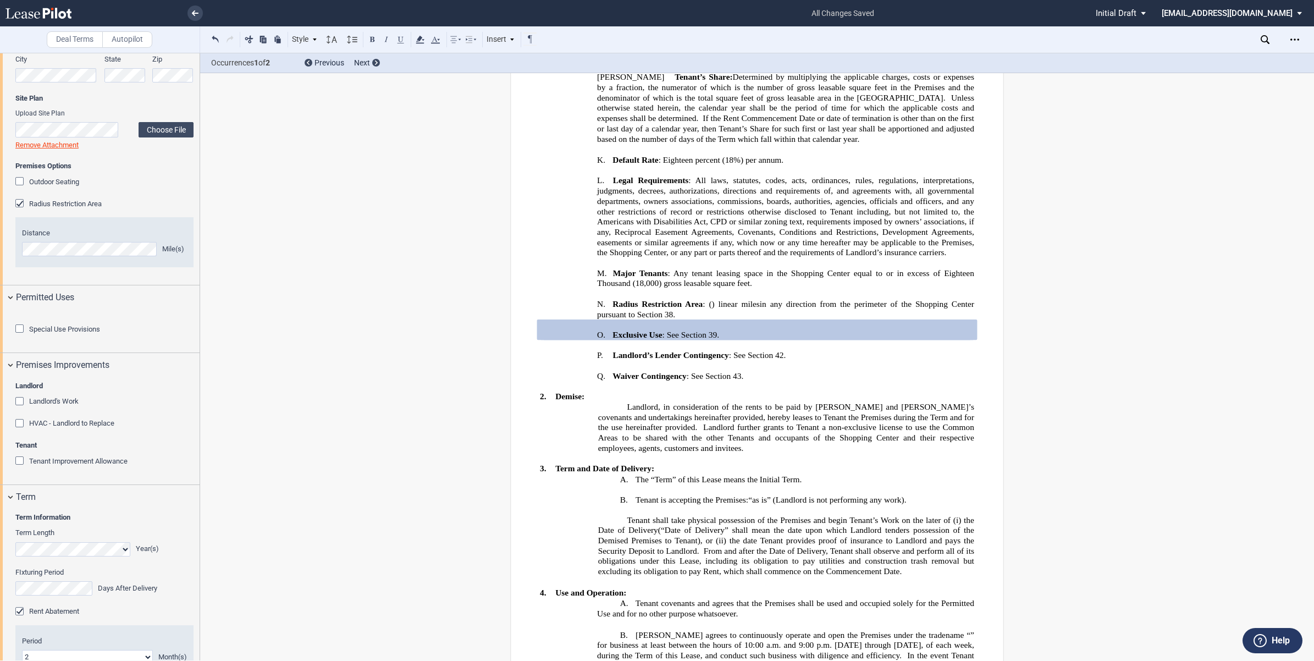
scroll to position [668, 0]
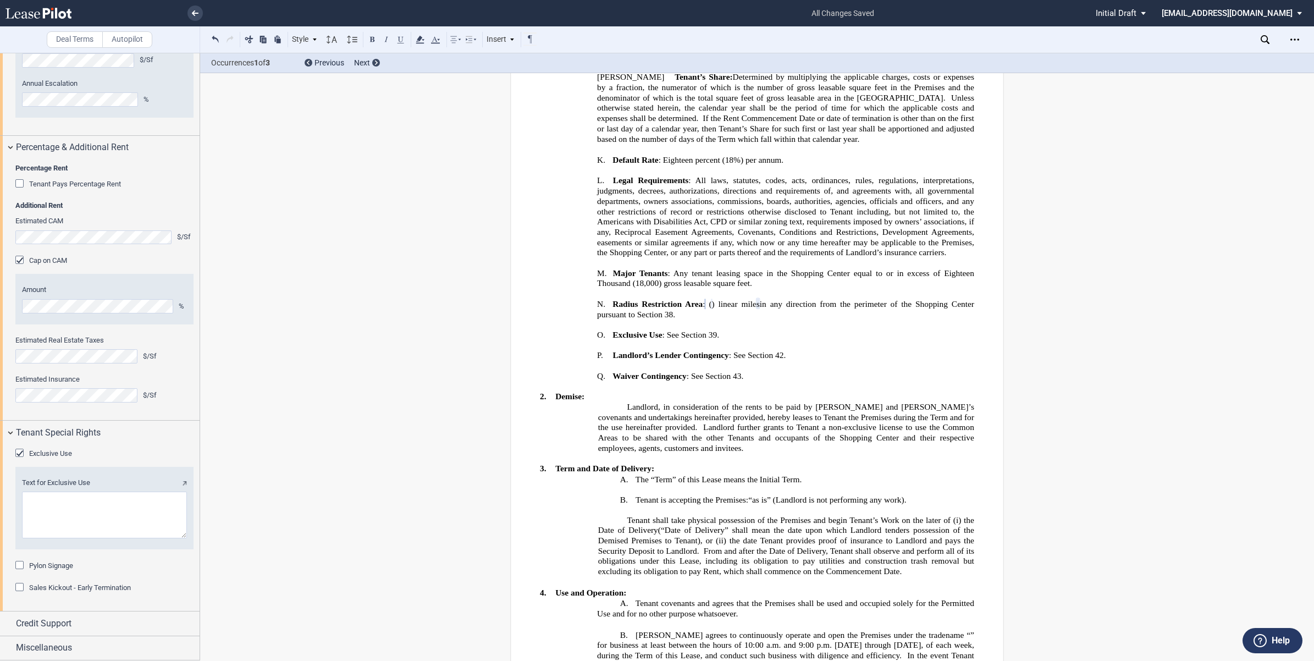
scroll to position [1792, 0]
click at [15, 452] on div "Exclusive Use" at bounding box center [20, 454] width 11 height 11
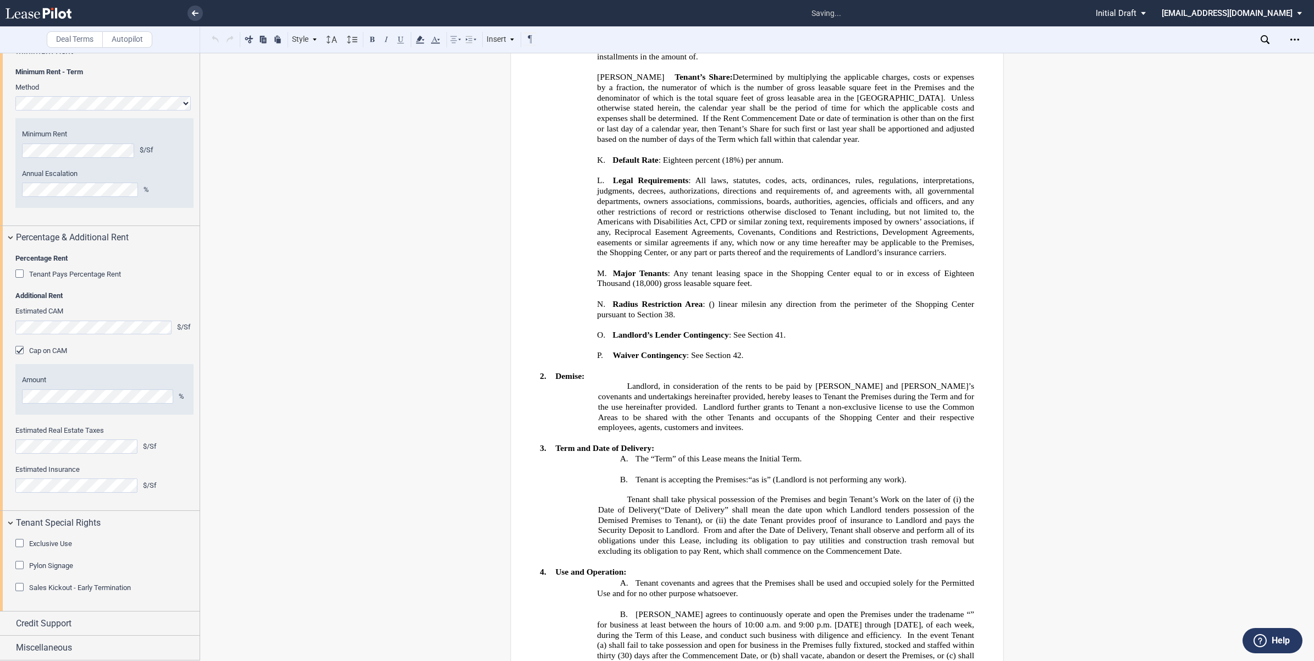
scroll to position [1702, 0]
click at [7, 618] on div "Credit Support" at bounding box center [100, 623] width 200 height 24
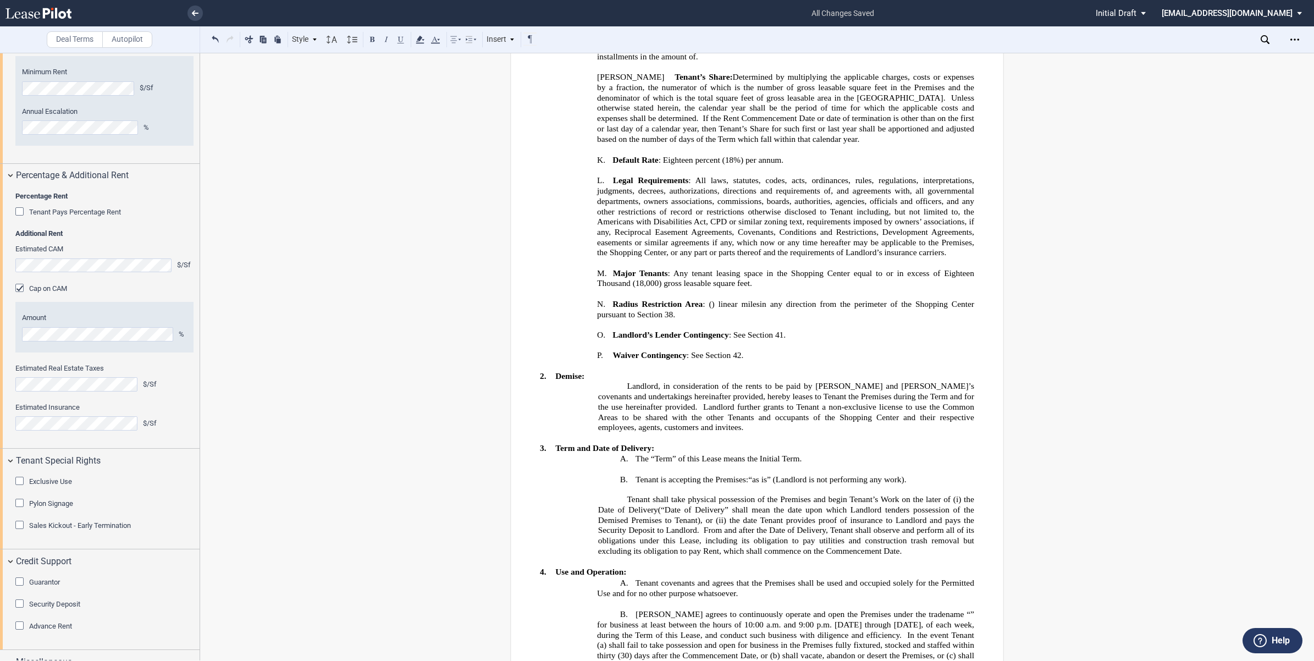
click at [20, 588] on div "Guarantor" at bounding box center [20, 582] width 11 height 11
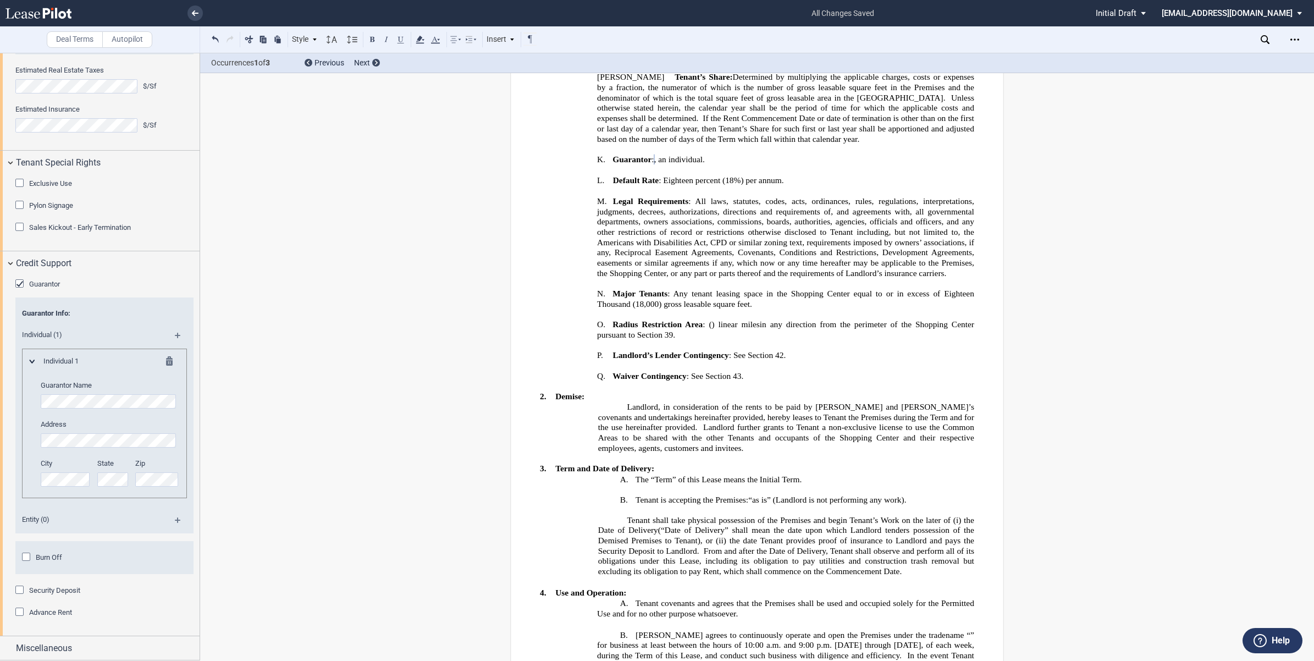
scroll to position [2062, 0]
click at [16, 589] on div "Security Deposit" at bounding box center [20, 590] width 11 height 11
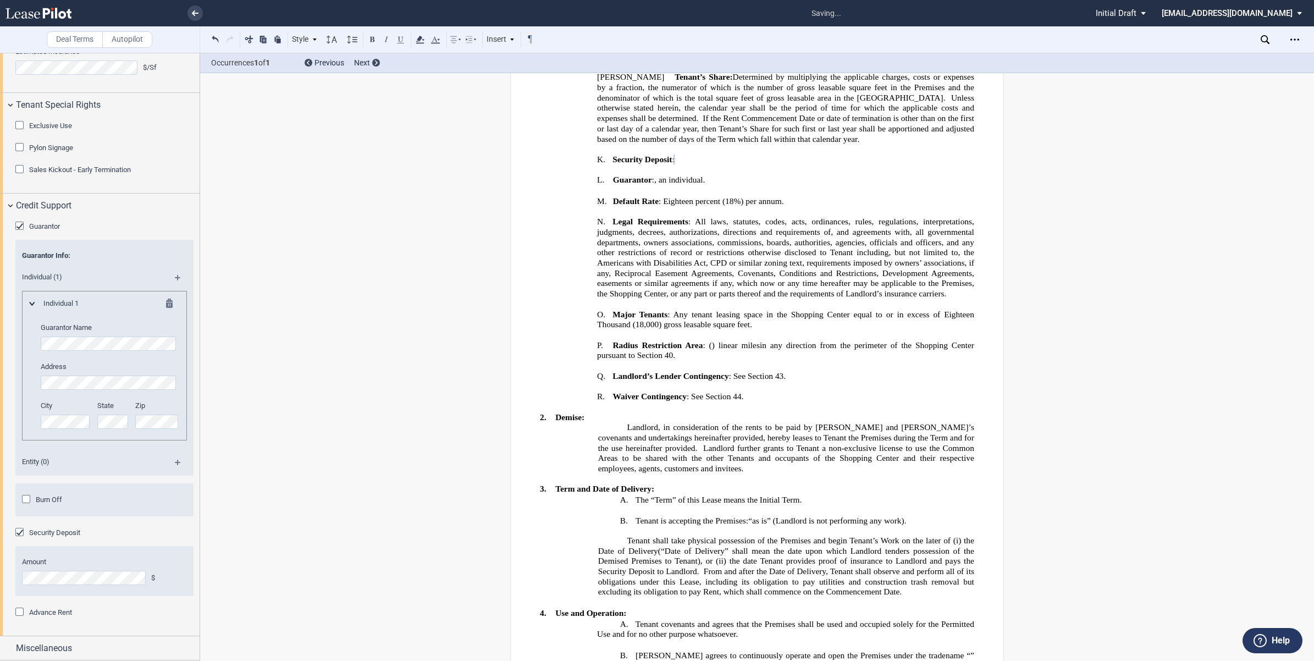
drag, startPoint x: 199, startPoint y: 587, endPoint x: 204, endPoint y: 627, distance: 40.4
click at [204, 627] on div "Deal Terms Autopilot Style 1. Section A. Subsection 1 A. Subsection 2 1. Subsec…" at bounding box center [657, 357] width 1314 height 608
click at [5, 648] on div "Miscellaneous" at bounding box center [100, 648] width 200 height 24
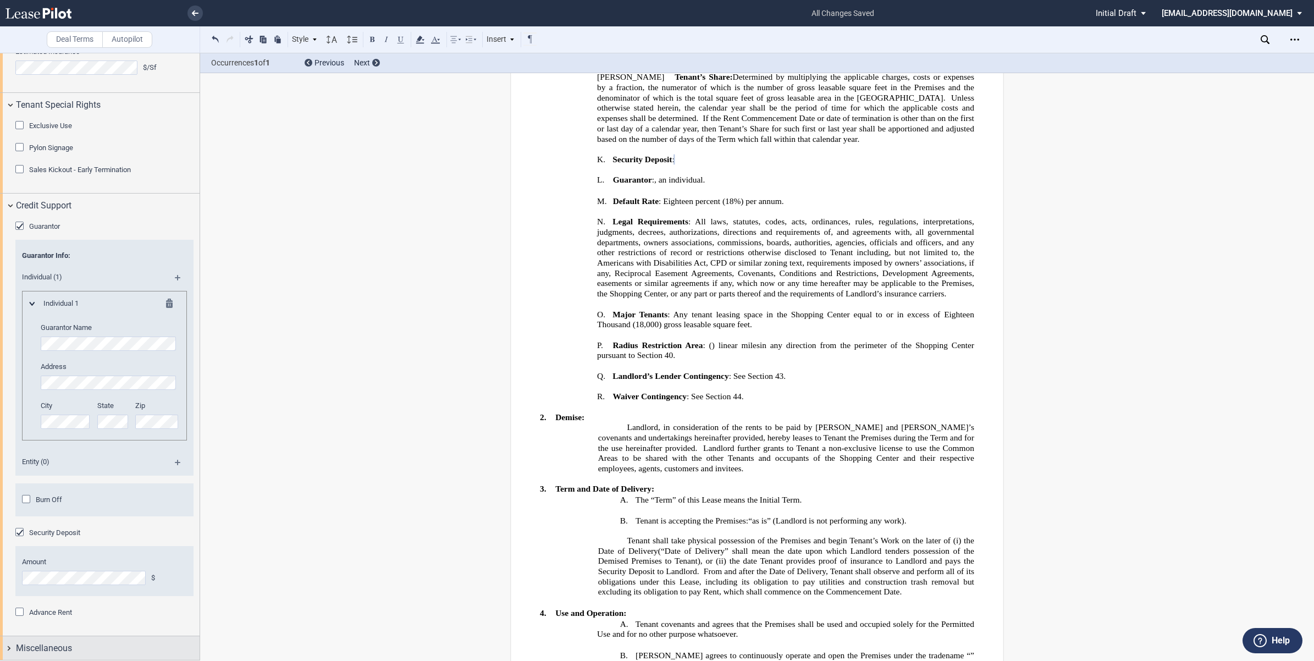
click at [8, 643] on div "Miscellaneous" at bounding box center [100, 648] width 200 height 24
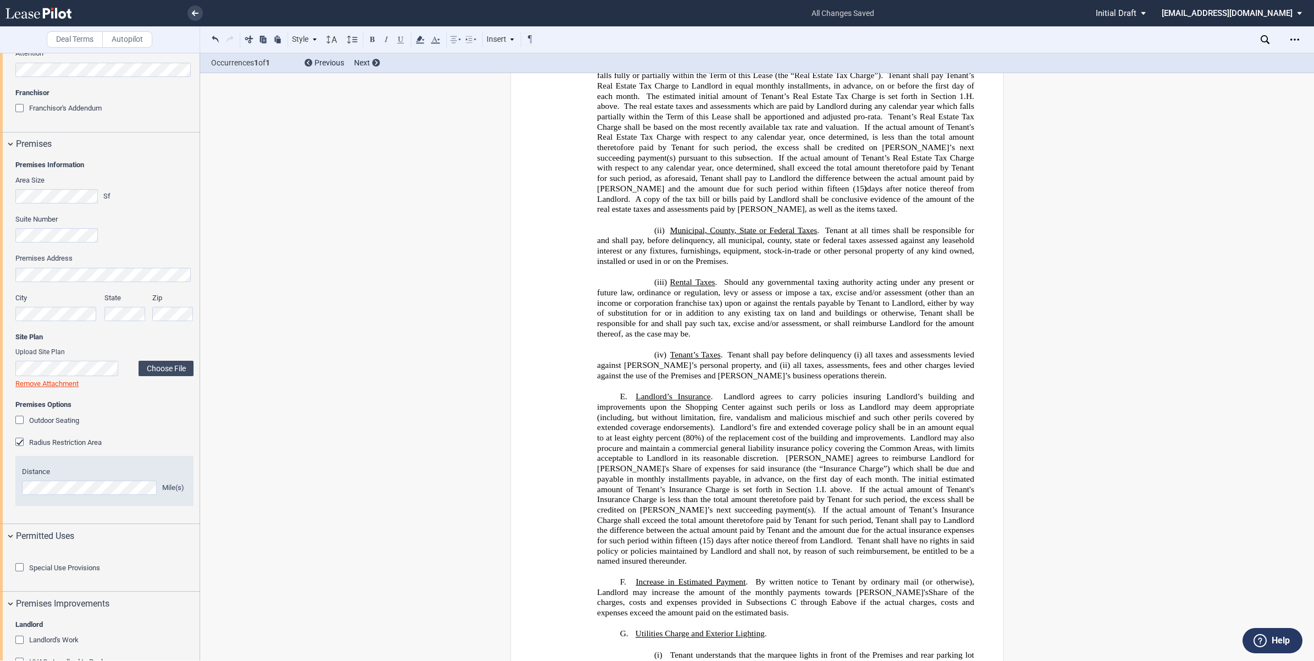
scroll to position [297, 0]
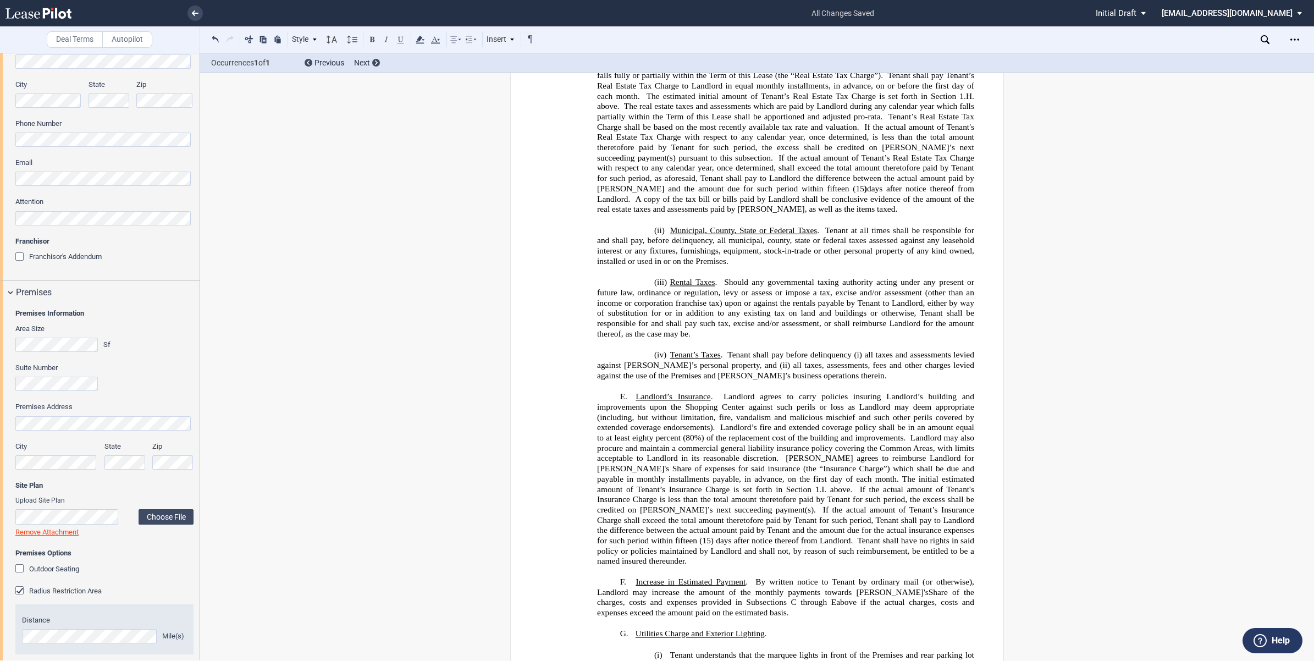
drag, startPoint x: 191, startPoint y: 112, endPoint x: 200, endPoint y: 70, distance: 42.6
click at [200, 70] on div "Deal Terms Autopilot Style 1. Section A. Subsection 1 A. Subsection 2 1. Subsec…" at bounding box center [657, 357] width 1314 height 608
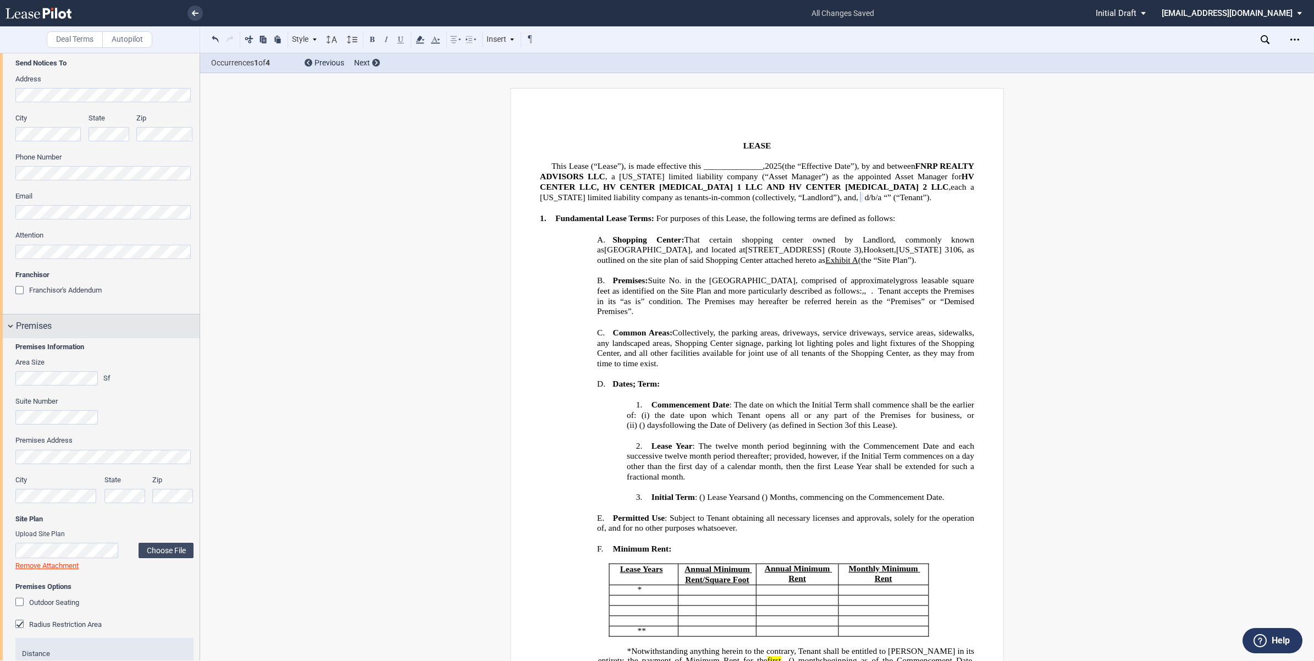
scroll to position [275, 0]
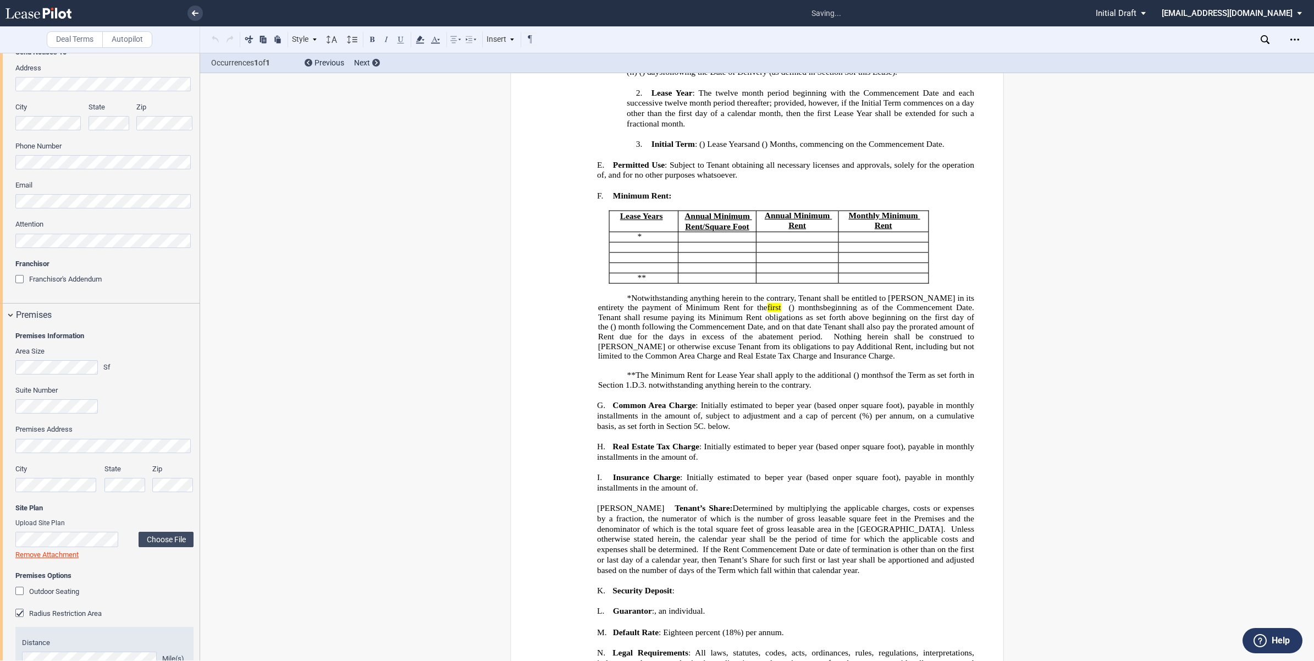
scroll to position [412, 0]
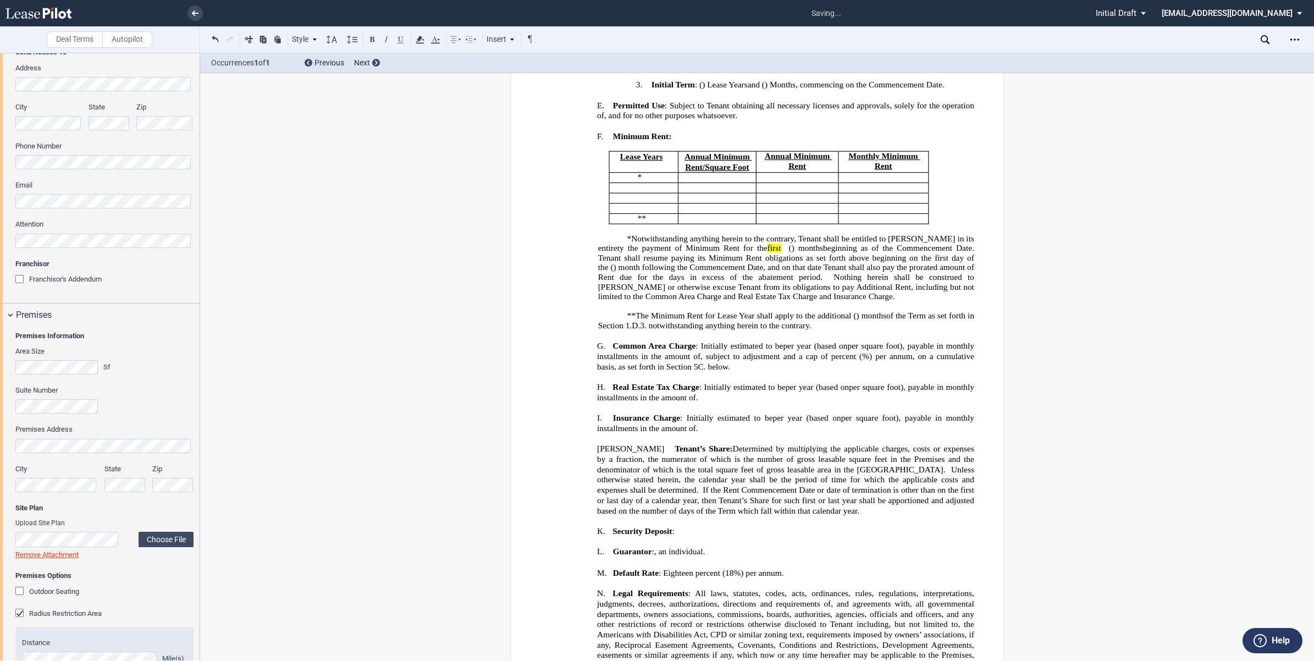
click at [855, 330] on p "**The Minimum Rent for Lease Year ﻿ ﻿ shall apply to the additional ﻿ ﻿ ( ﻿ ﻿ )…" at bounding box center [786, 320] width 376 height 19
click at [1297, 37] on icon "Open Lease options menu" at bounding box center [1294, 39] width 9 height 9
click at [1198, 57] on div "Download" at bounding box center [1231, 58] width 134 height 9
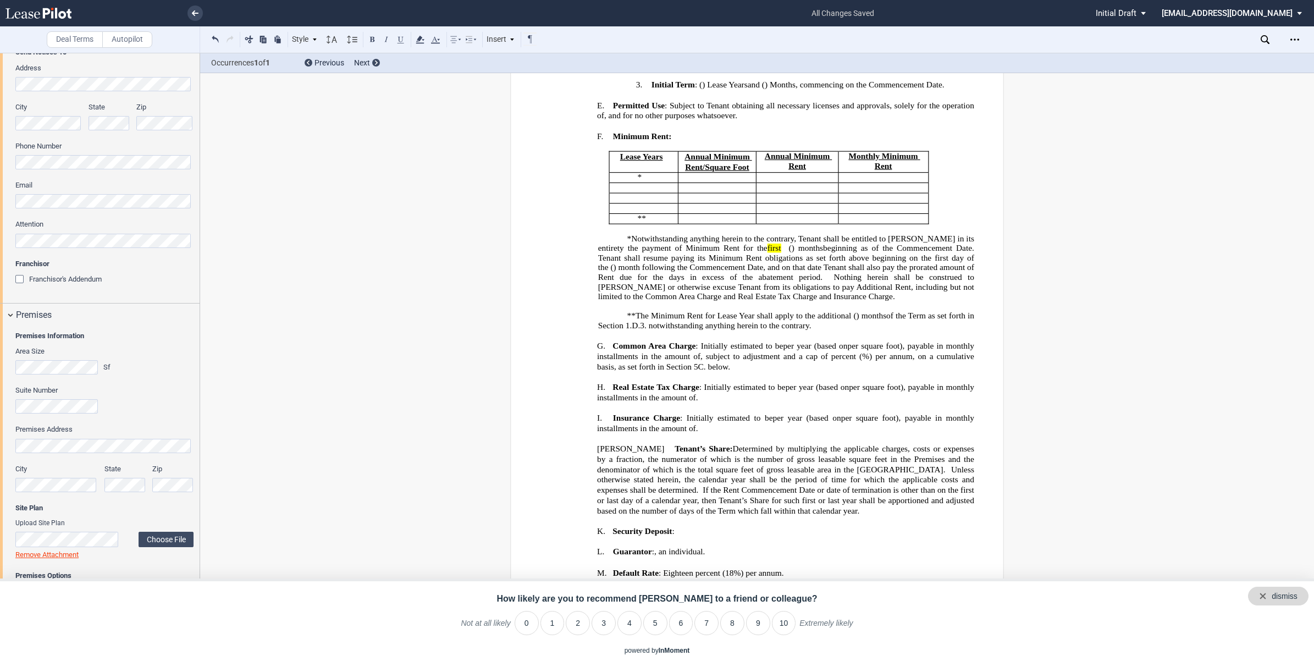
click at [1298, 600] on div "dismiss" at bounding box center [1278, 595] width 60 height 19
